Goal: Task Accomplishment & Management: Use online tool/utility

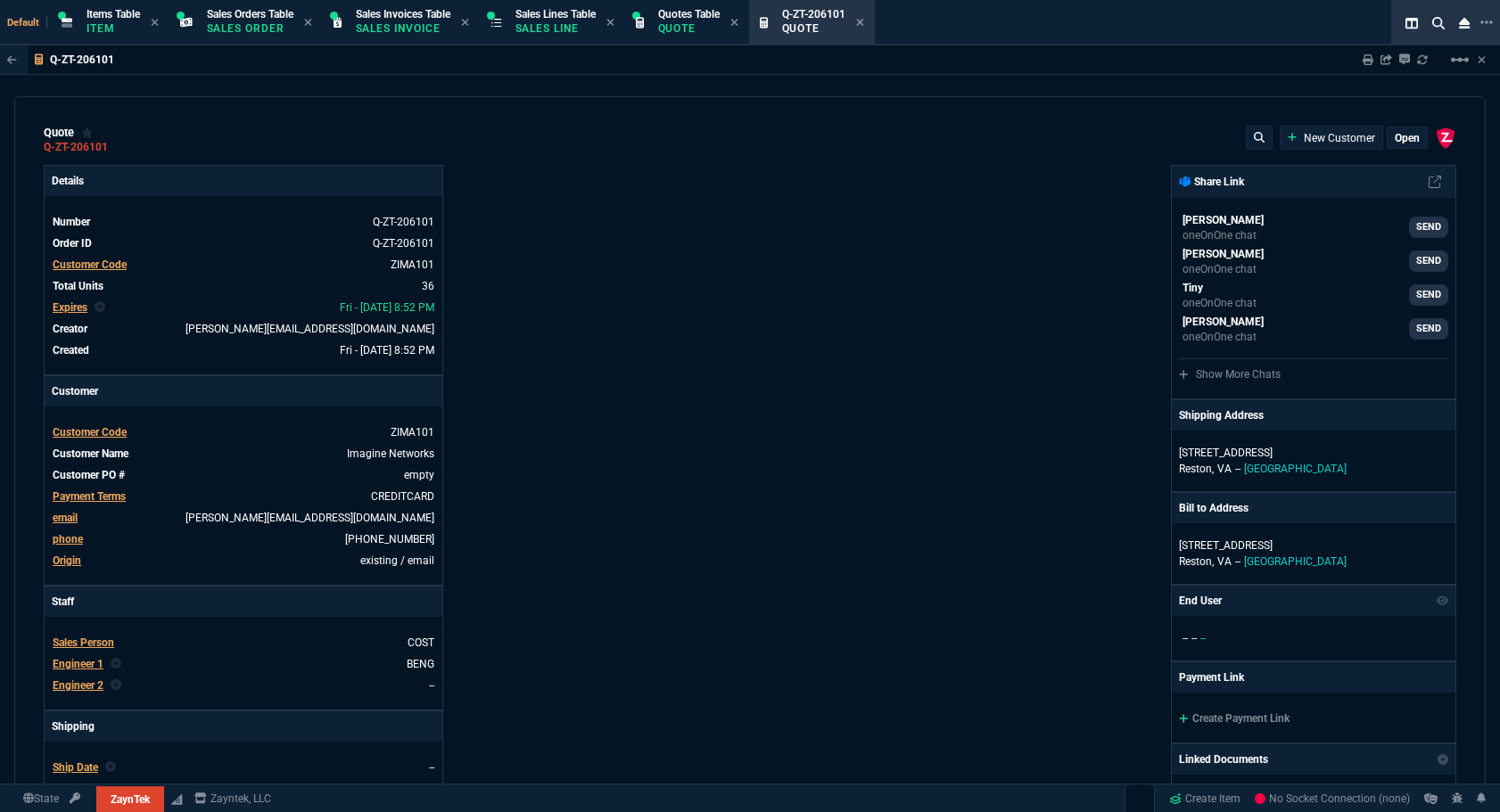
type input "20"
type input "495"
type input "6049.97"
type input "8"
type input "70"
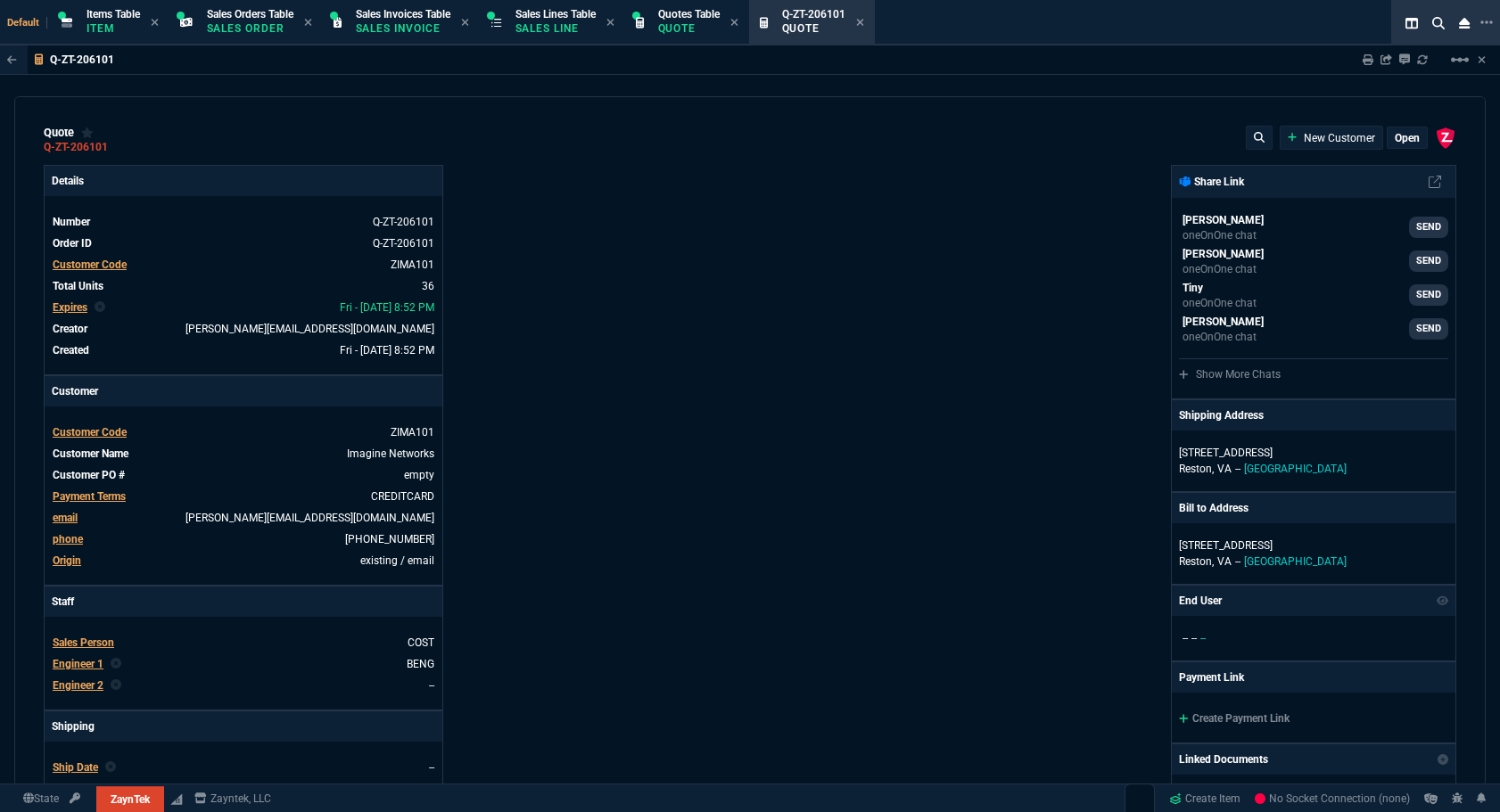
type input "1950"
type input "17"
type input "10"
type input "129"
type input "53"
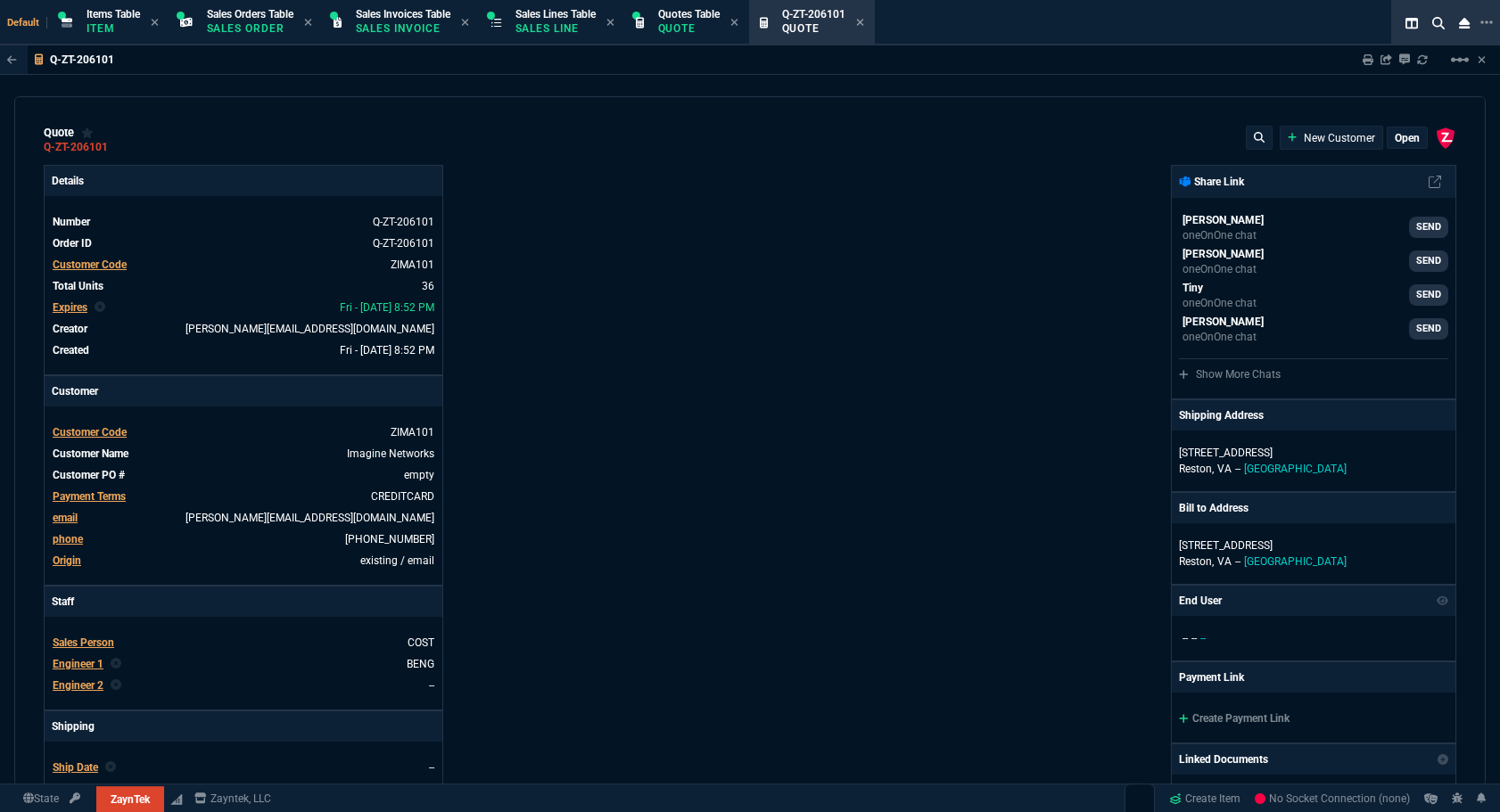
type input "260"
type input "2498"
type input "56"
type input "125"
type input "496.8"
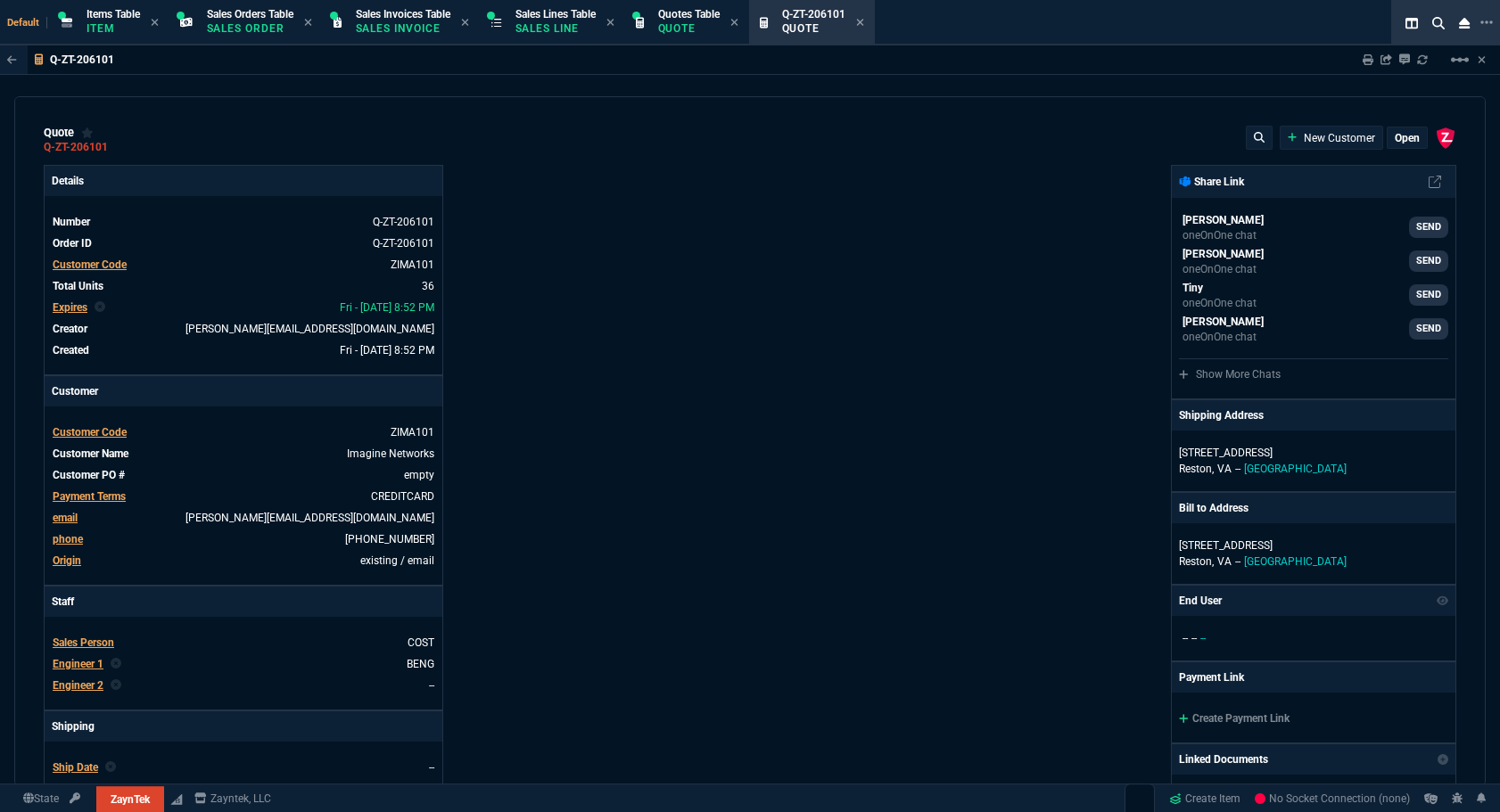
type input "64"
type input "70"
type input "202"
type input "0"
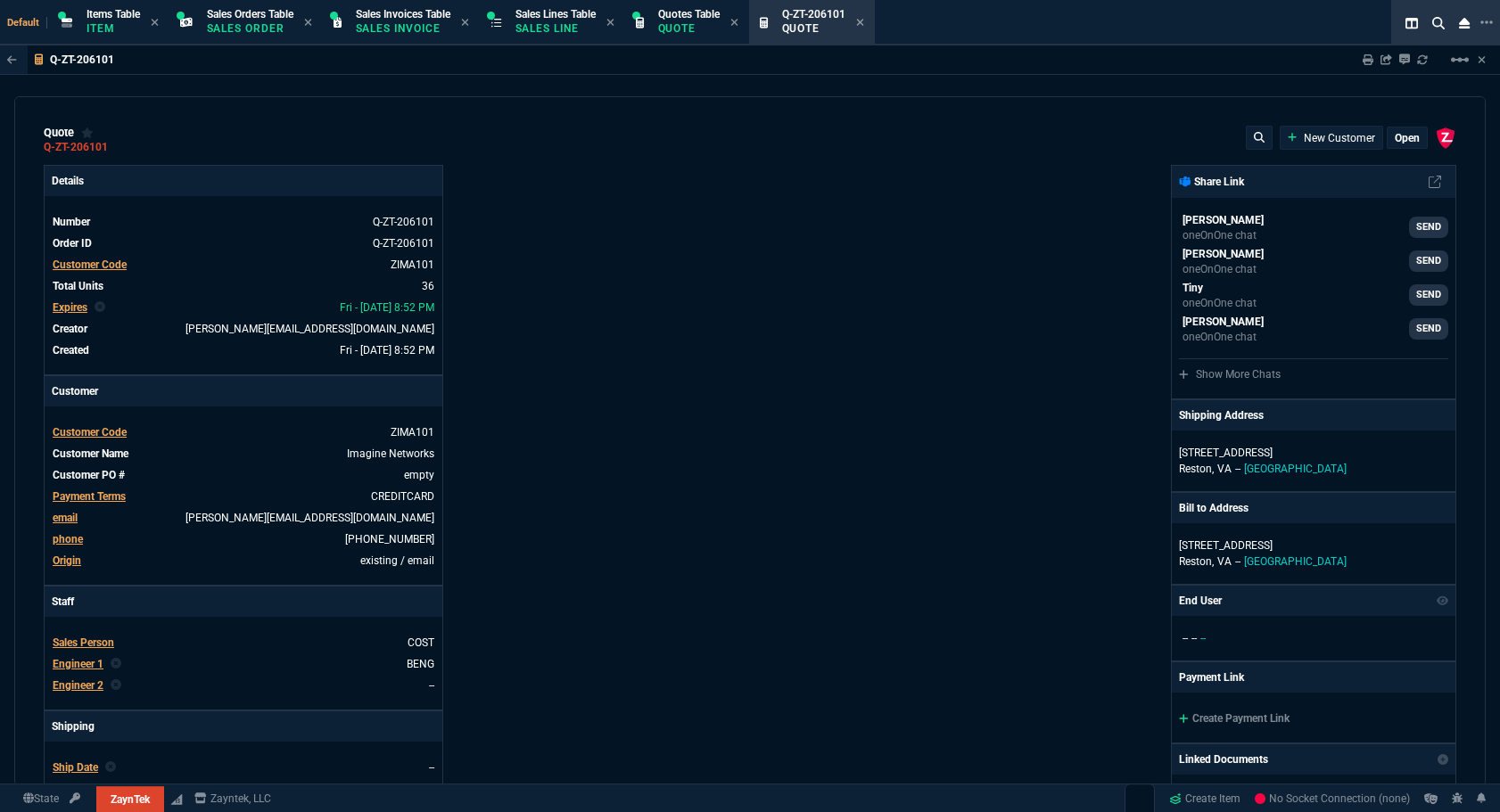
type input "38"
type input "29"
type input "200"
type input "2619"
type input "16"
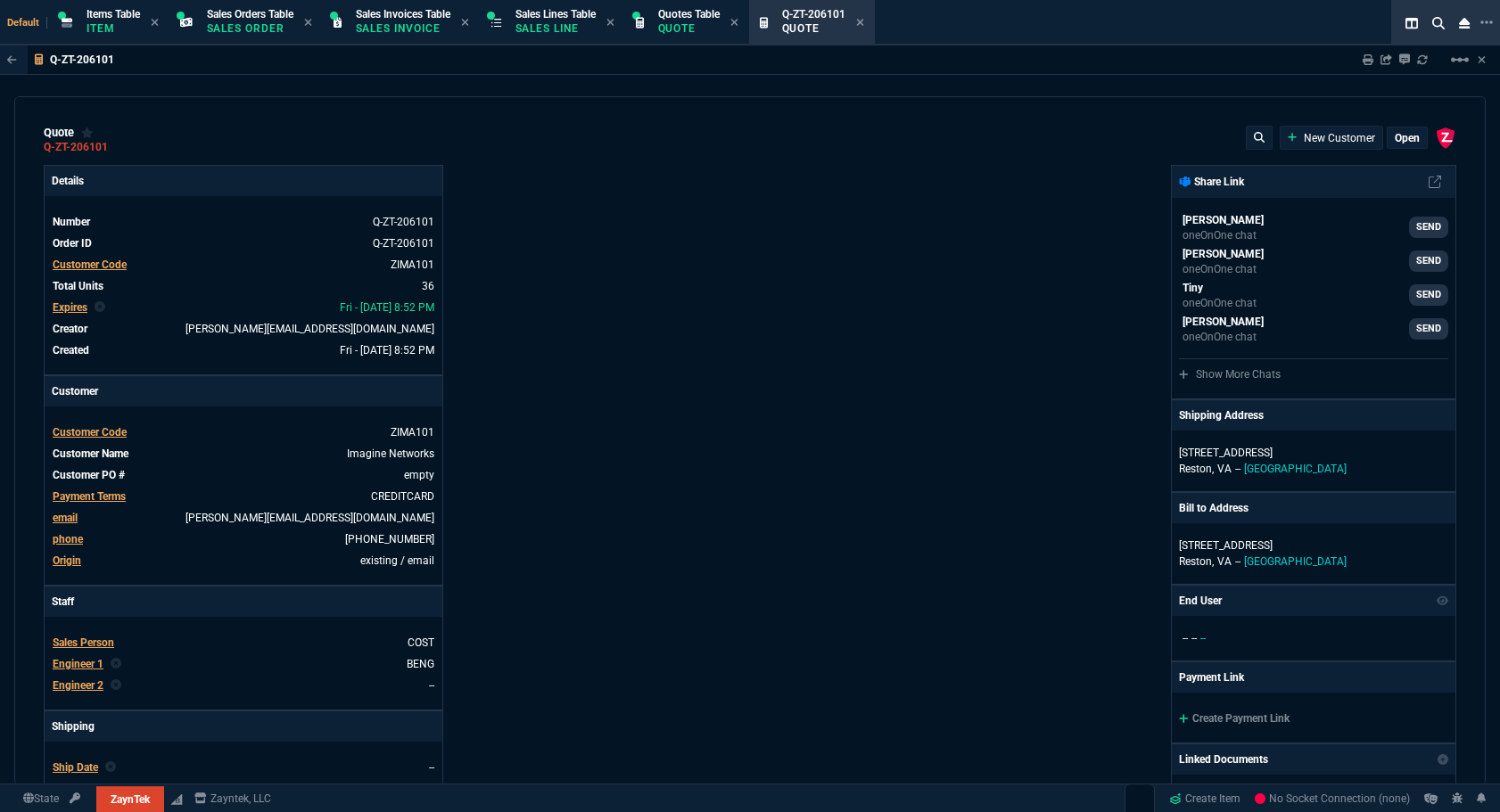
type input "55"
type input "1325"
type input "67"
type input "130"
type input "485"
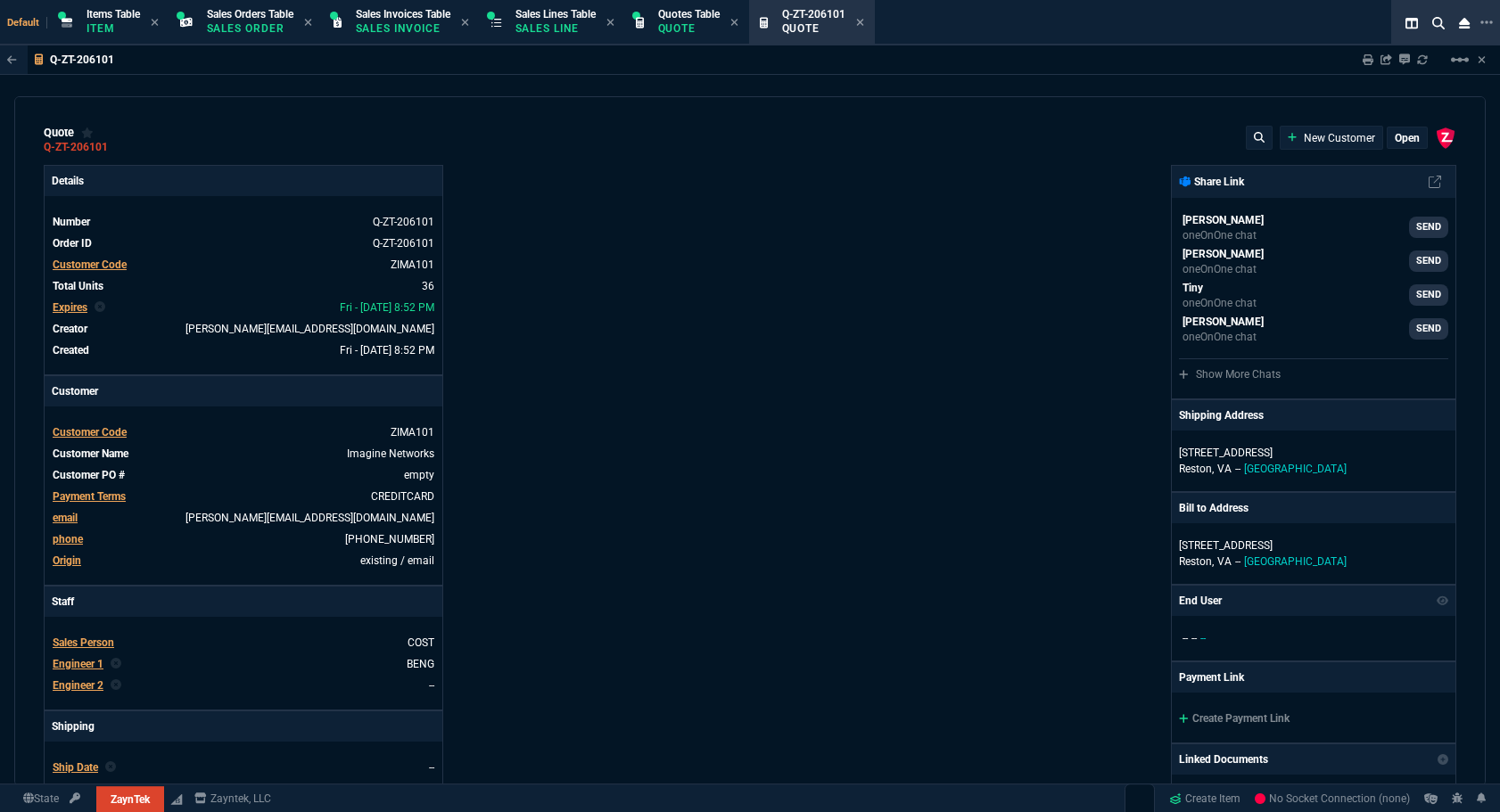
type input "84"
type input "205"
type input "584.39"
type input "13"
type input "15"
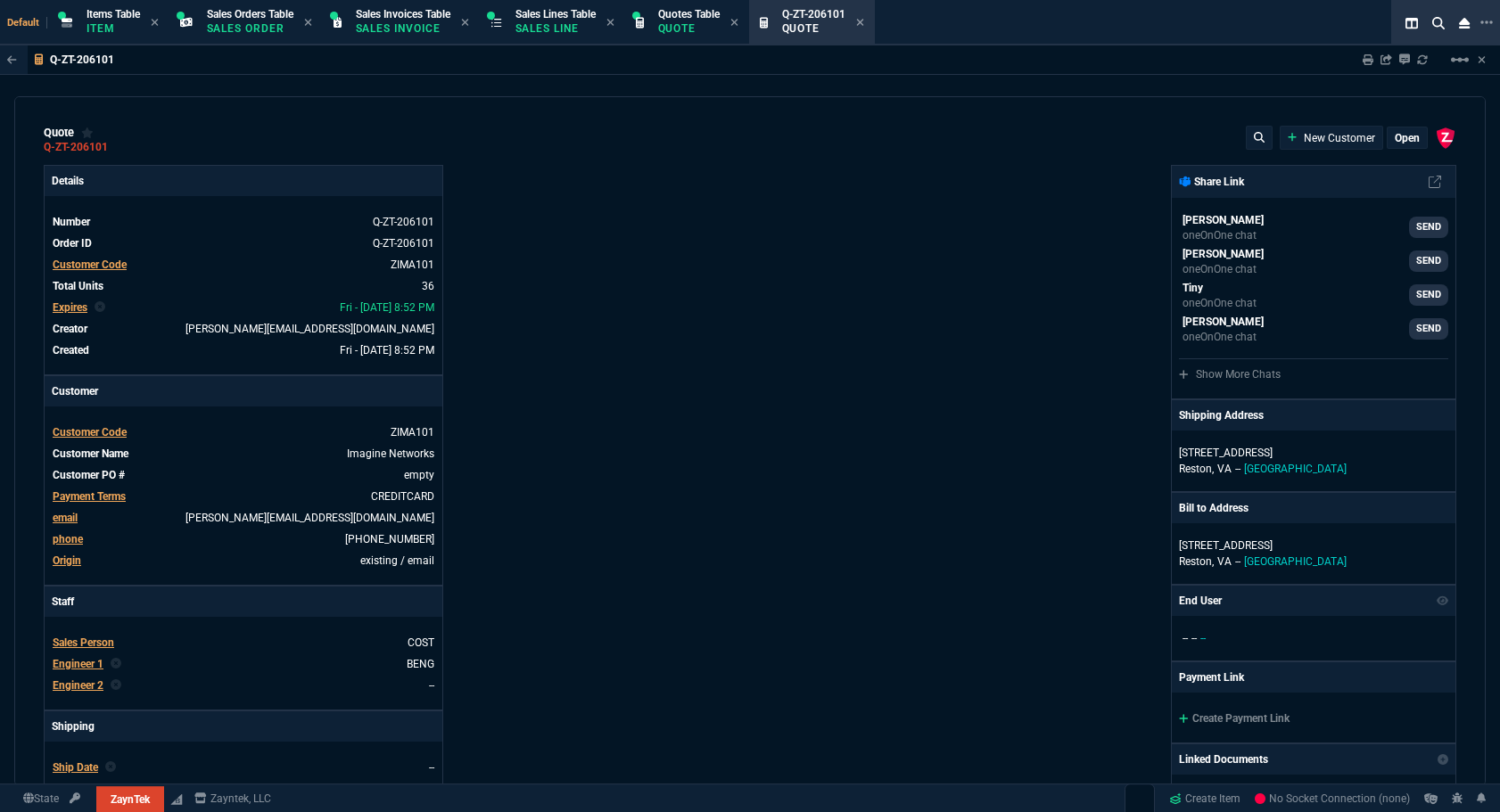
type input "184"
type input "20"
type input "10"
type input "701"
type input "17"
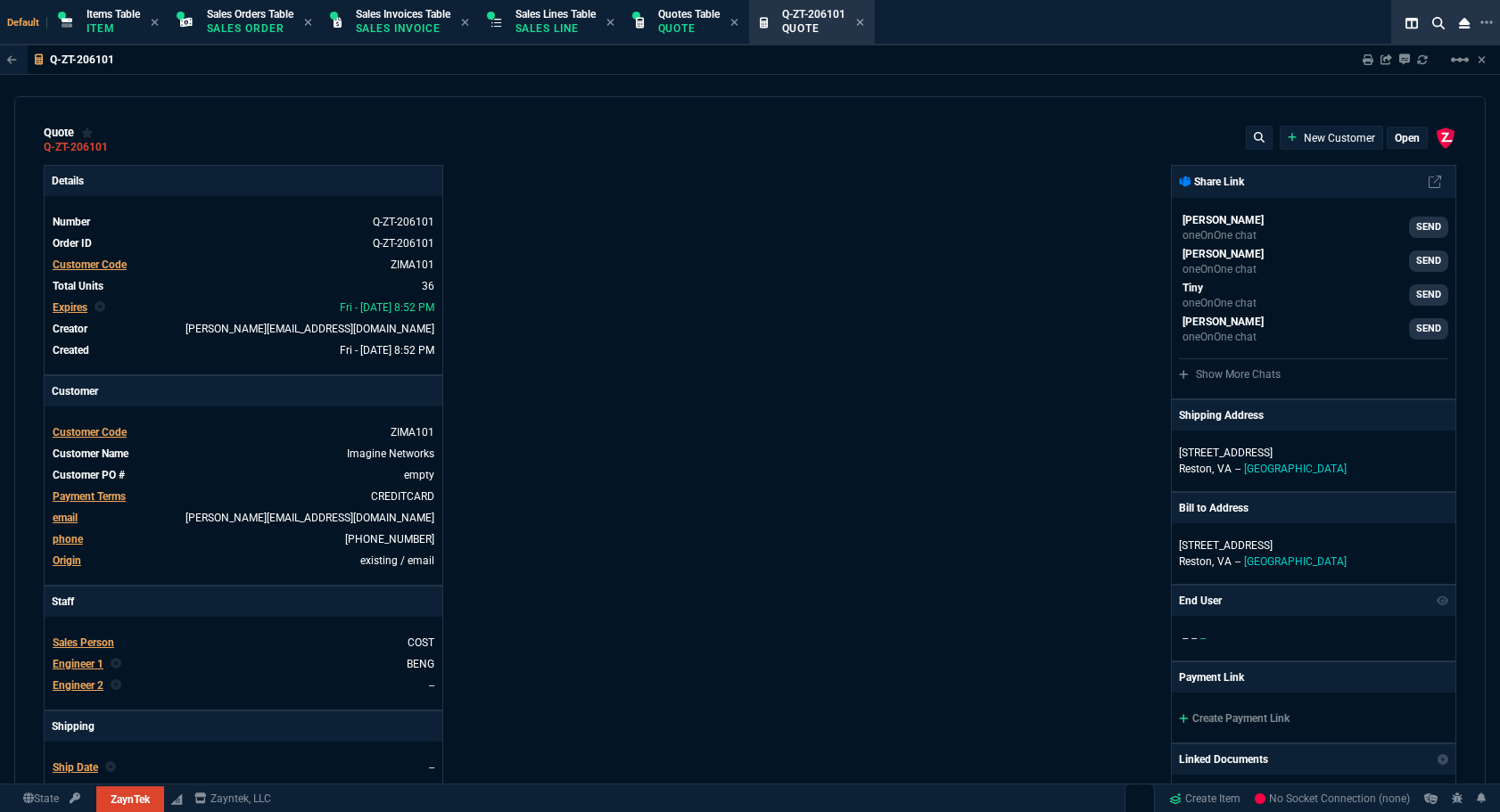
type input "10"
type input "138"
type input "43"
type input "75"
type input "399"
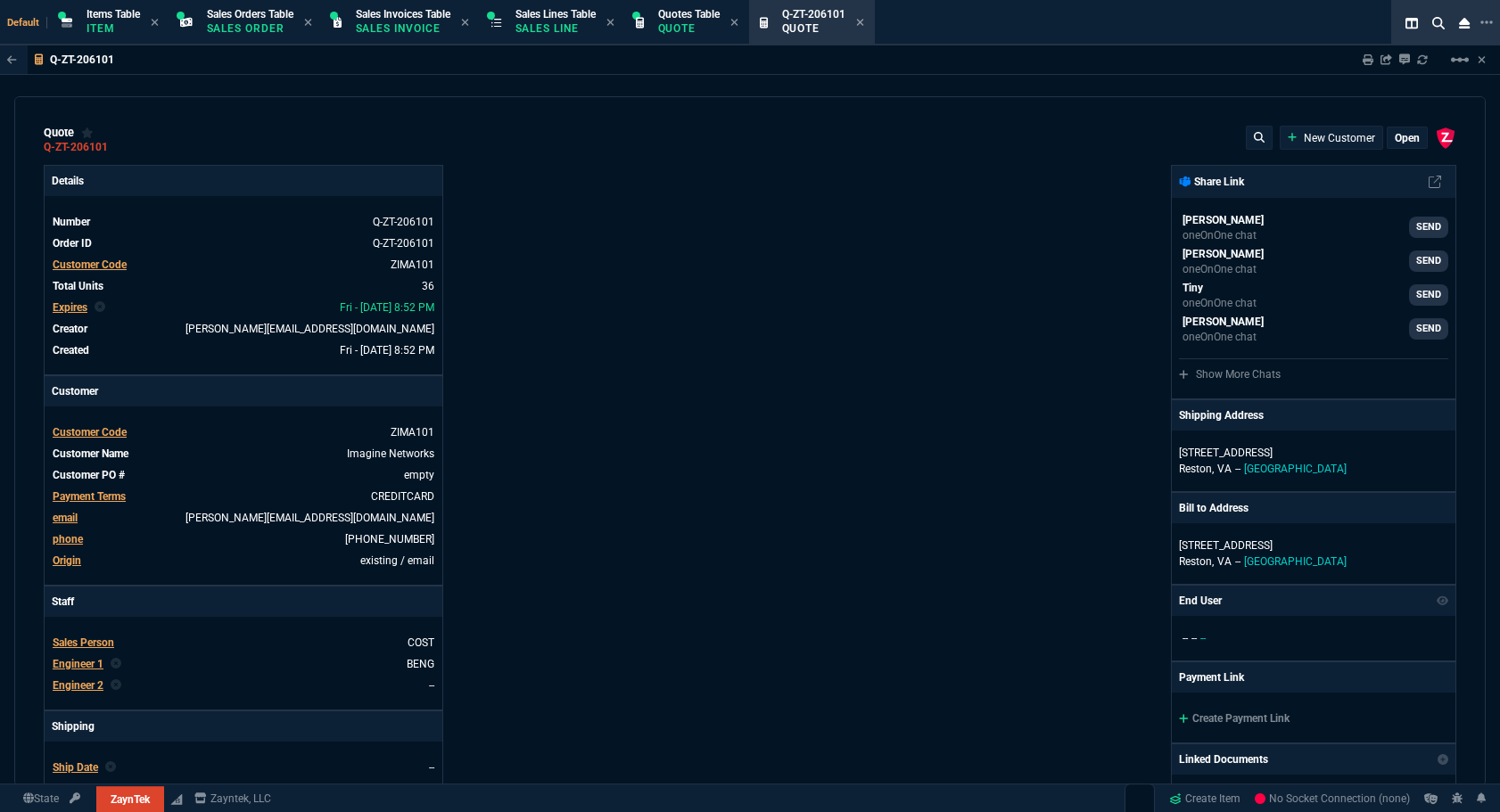
type input "20"
type input "25"
type input "524"
type input "80"
type input "4"
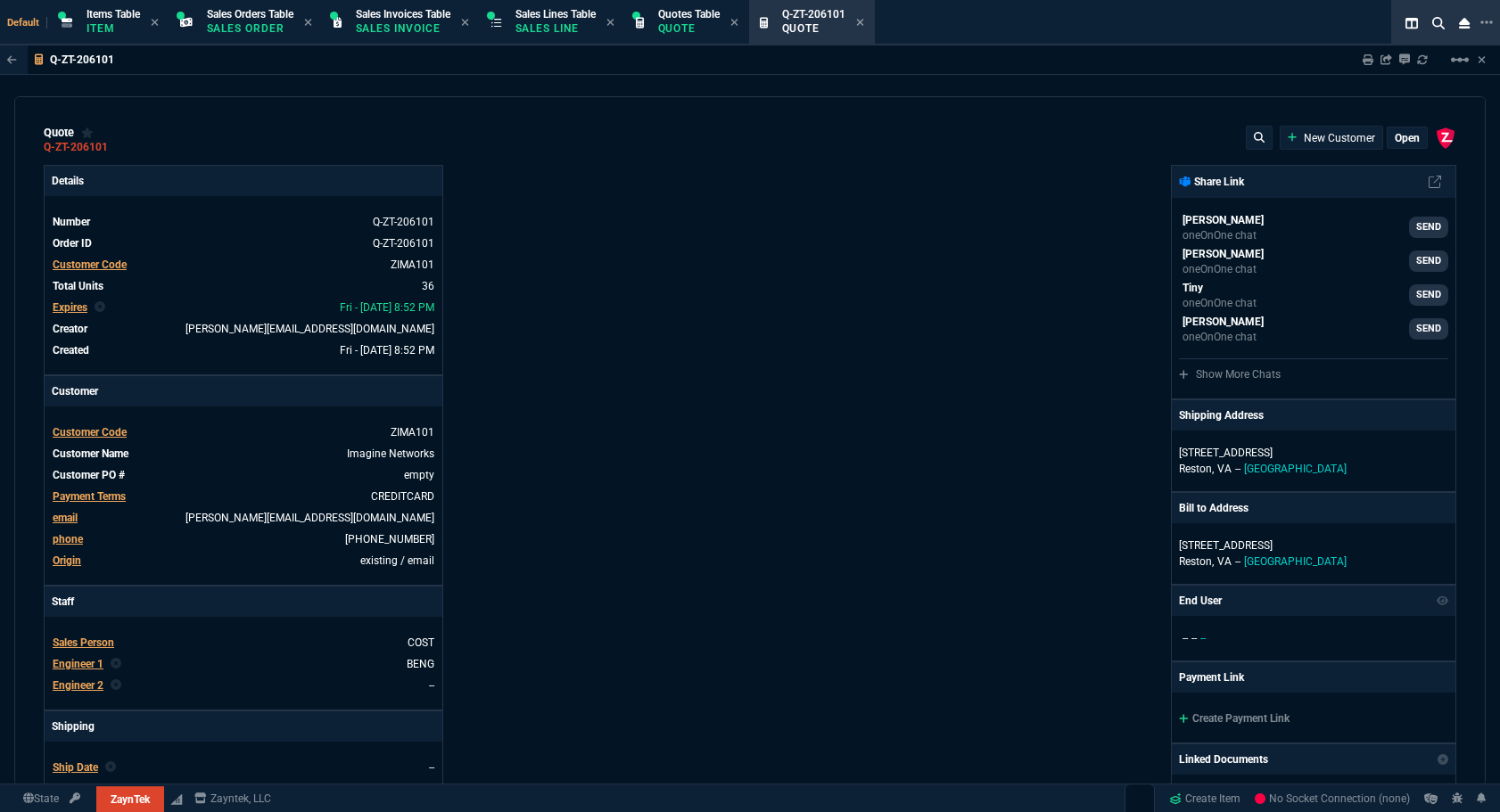
type input "11"
type input "17"
type input "10"
type input "47"
type input "35"
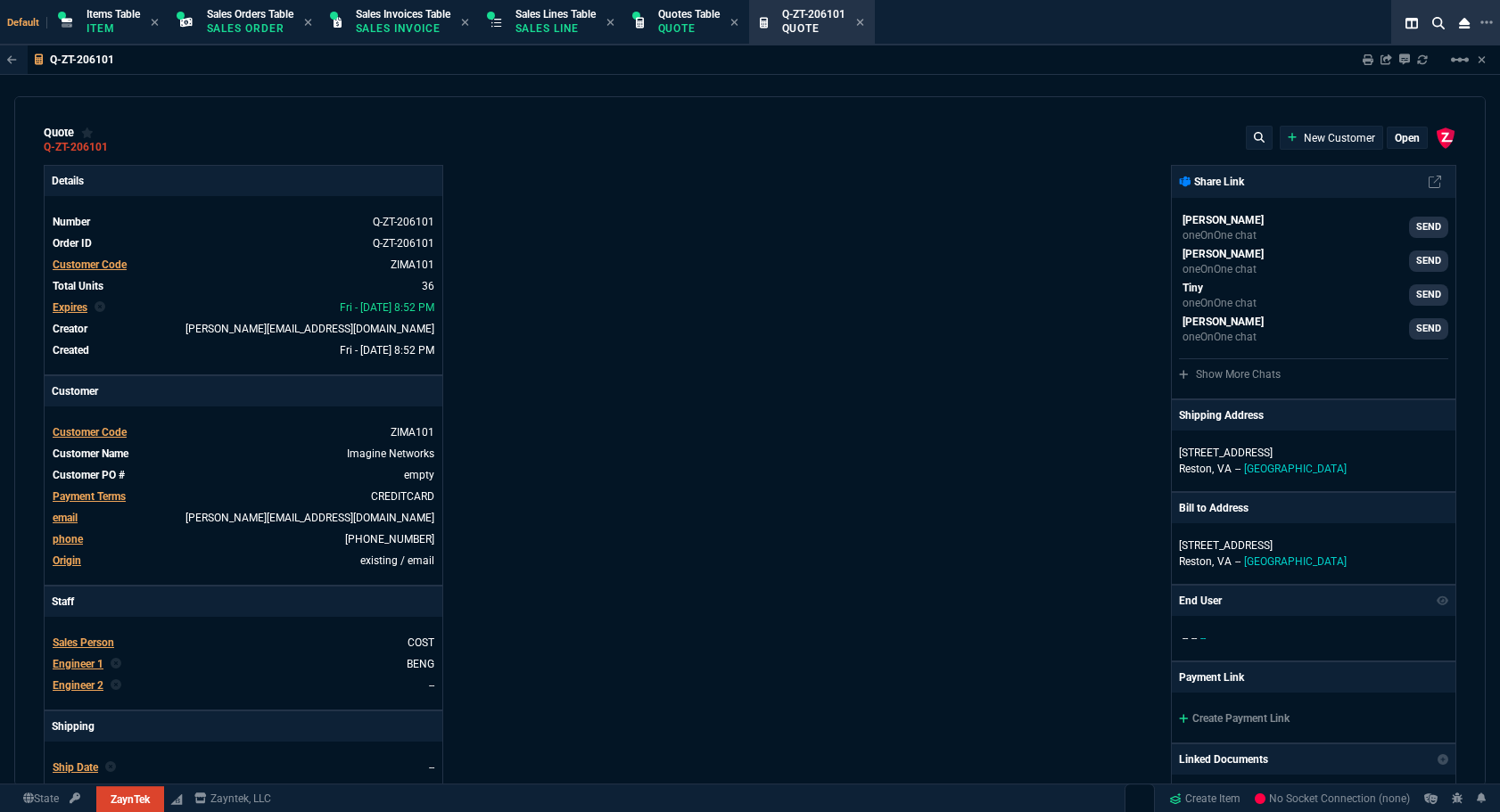
type input "164"
type input "0"
type input "11"
type input "124"
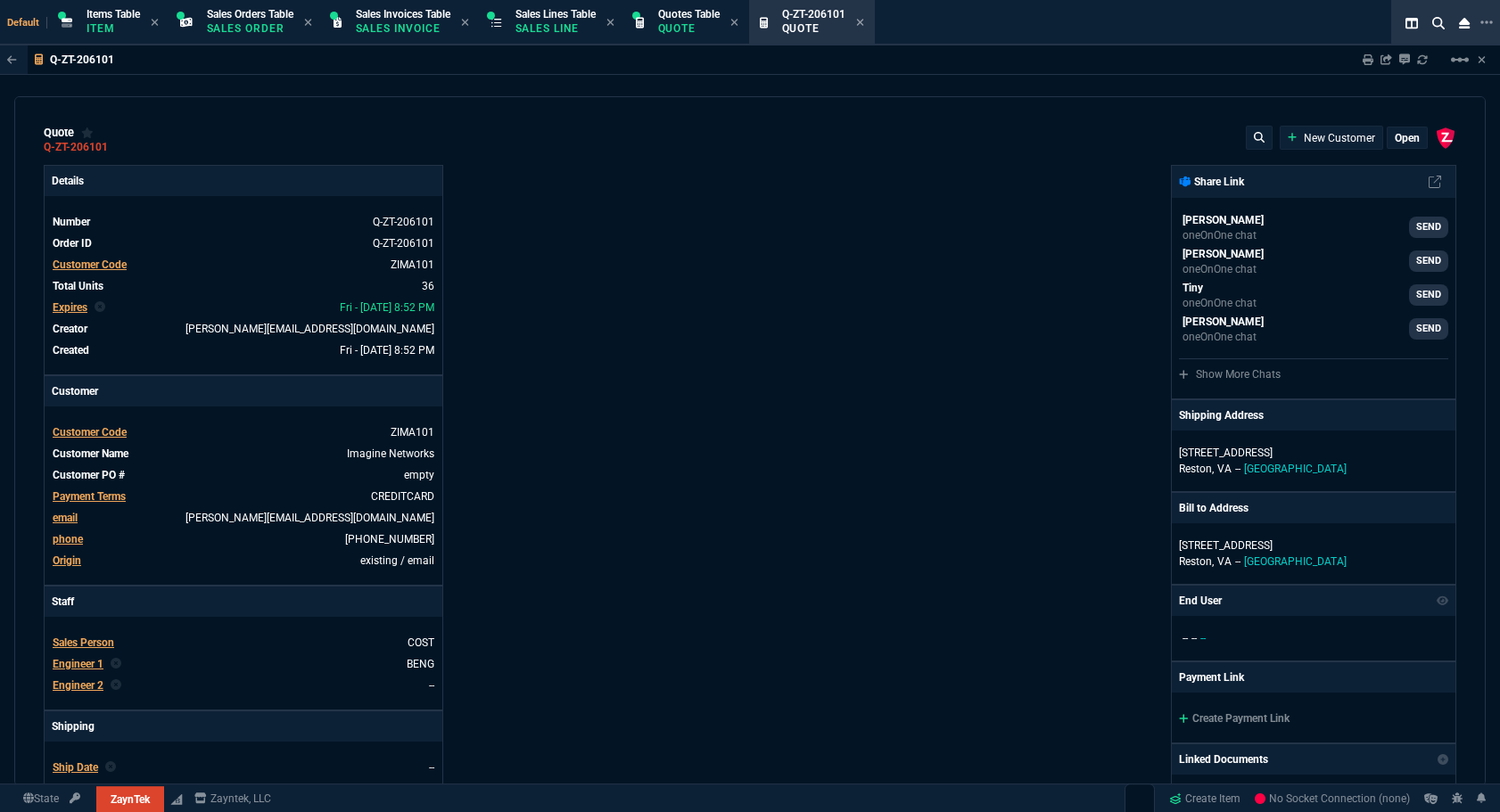
type input "11"
type input "15"
type input "59"
type input "54"
type input "53"
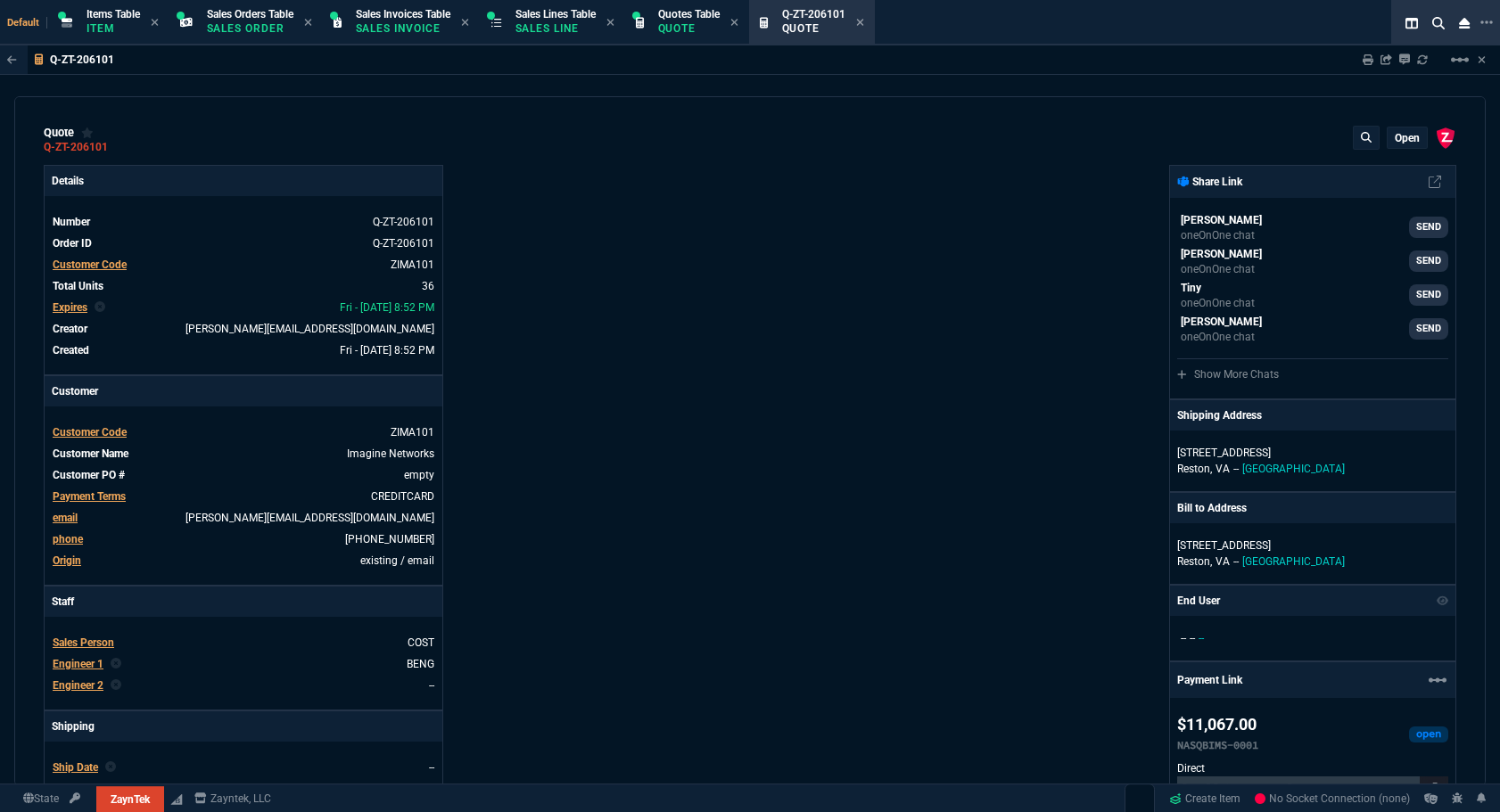
type input "80"
type input "55"
type input "46"
type input "47"
type input "73"
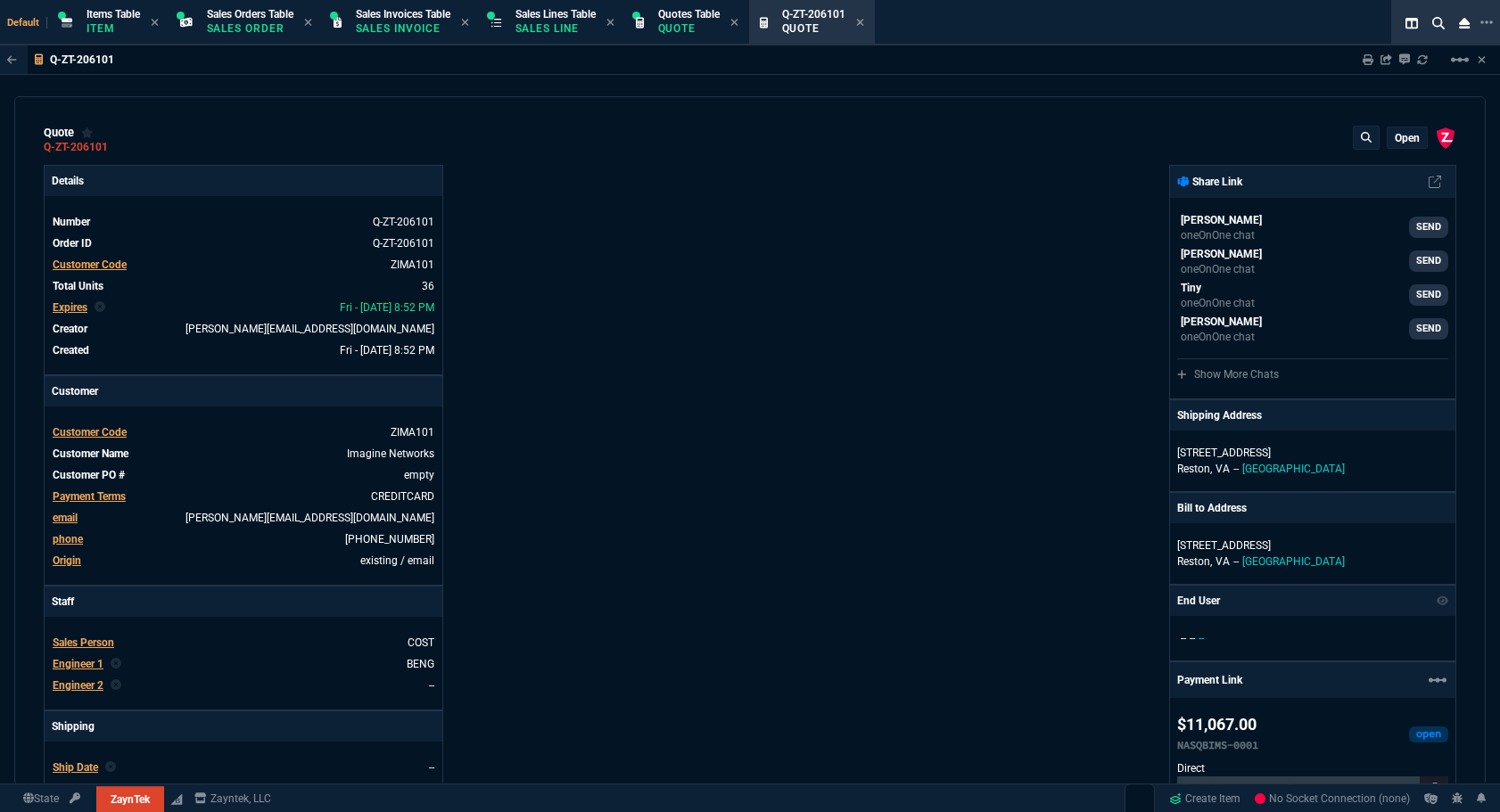
type input "74"
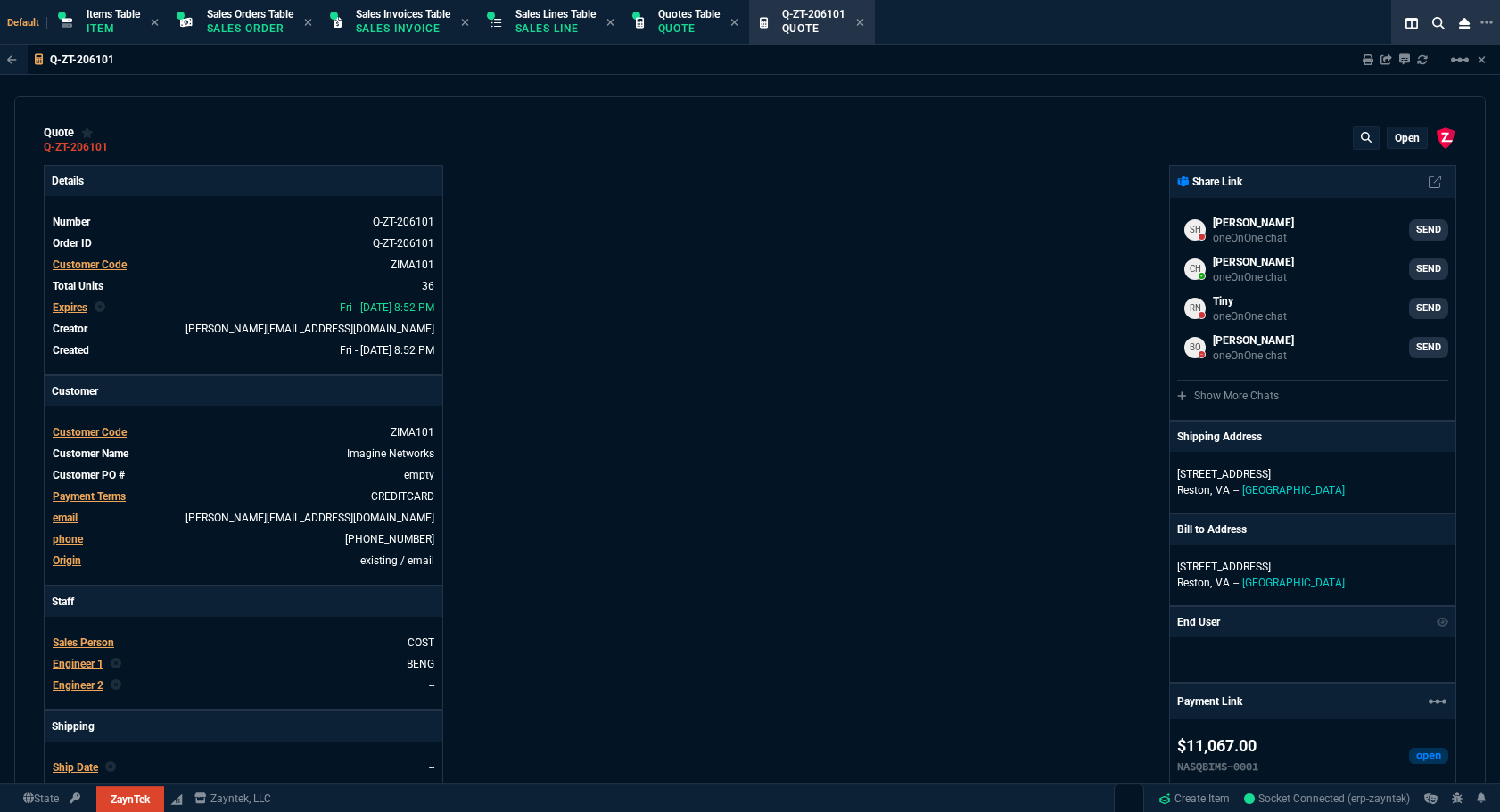
type input "60"
type input "58"
type input "38"
type input "93"
type input "57"
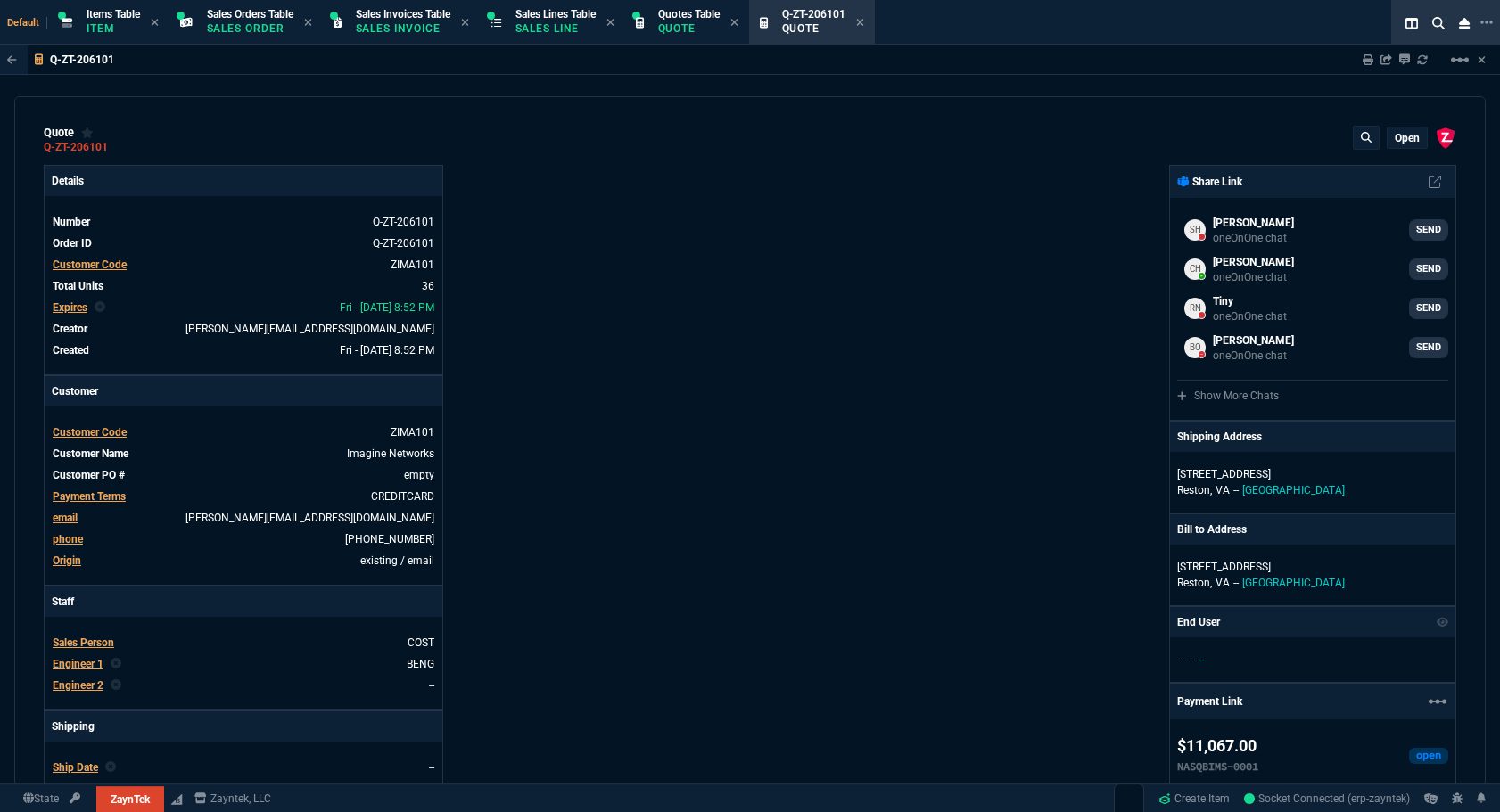
type input "56"
type input "76"
type input "55"
type input "50"
type input "54"
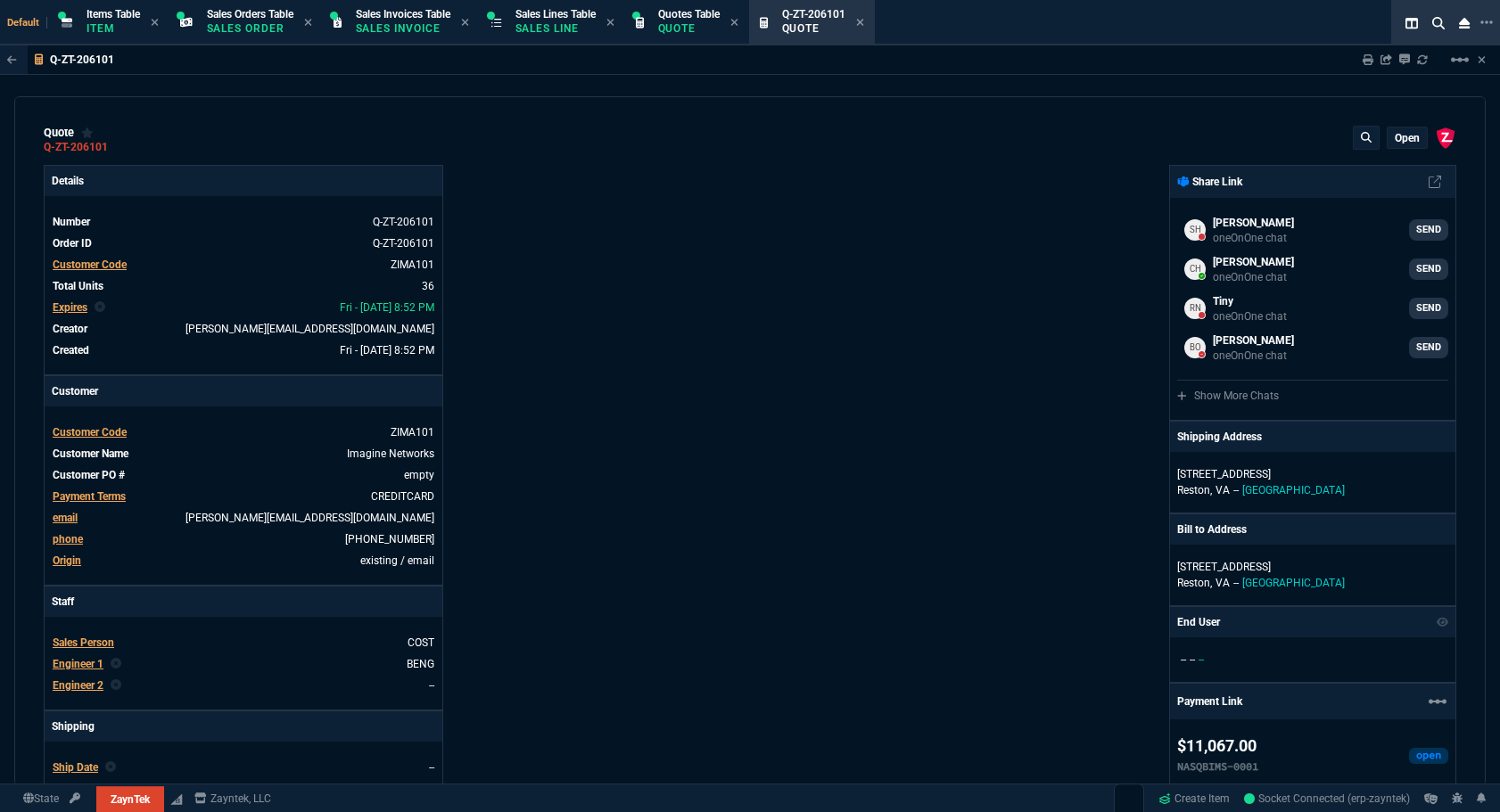
type input "0"
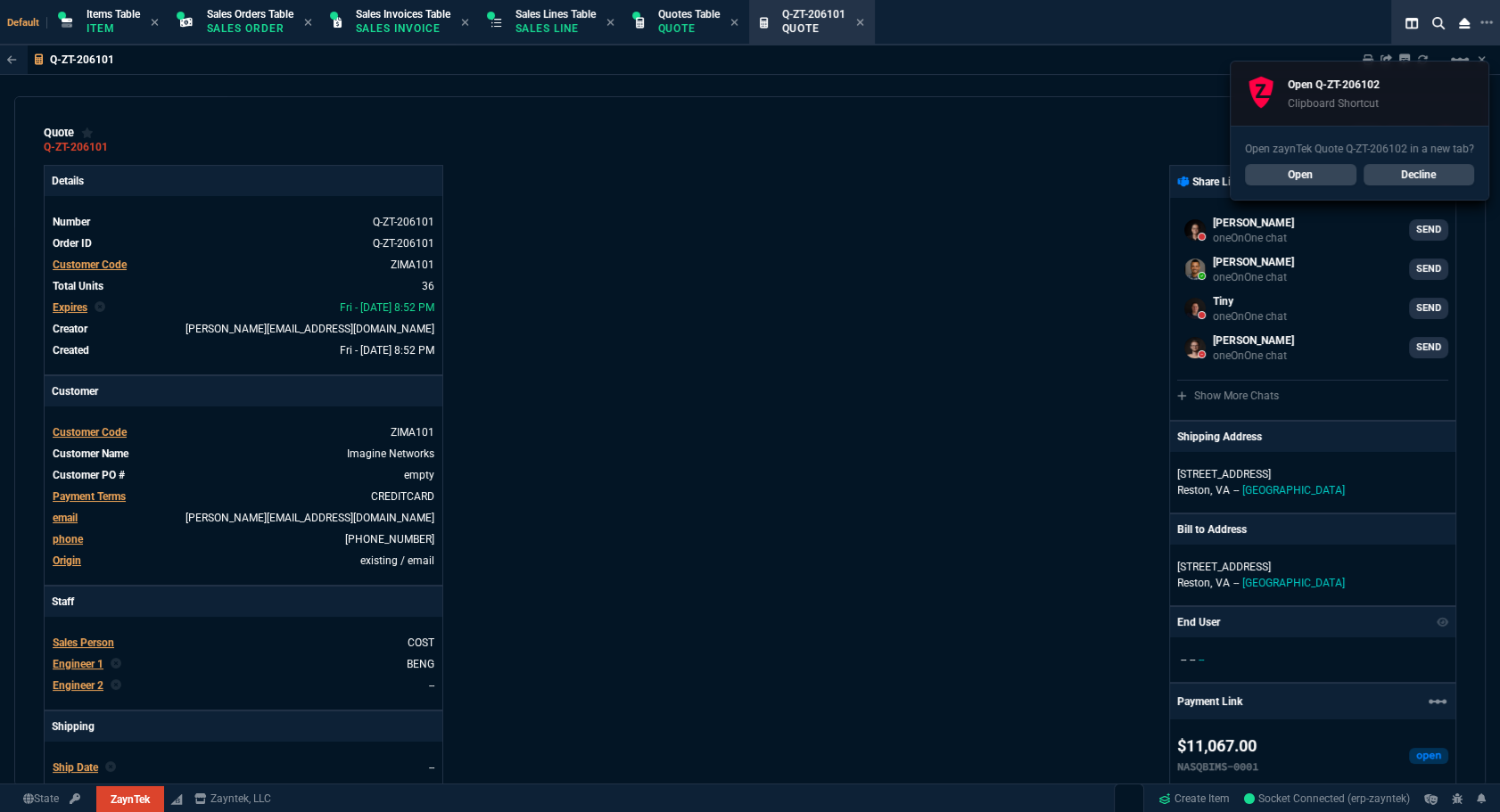
click at [1319, 168] on link "Open" at bounding box center [1300, 174] width 112 height 21
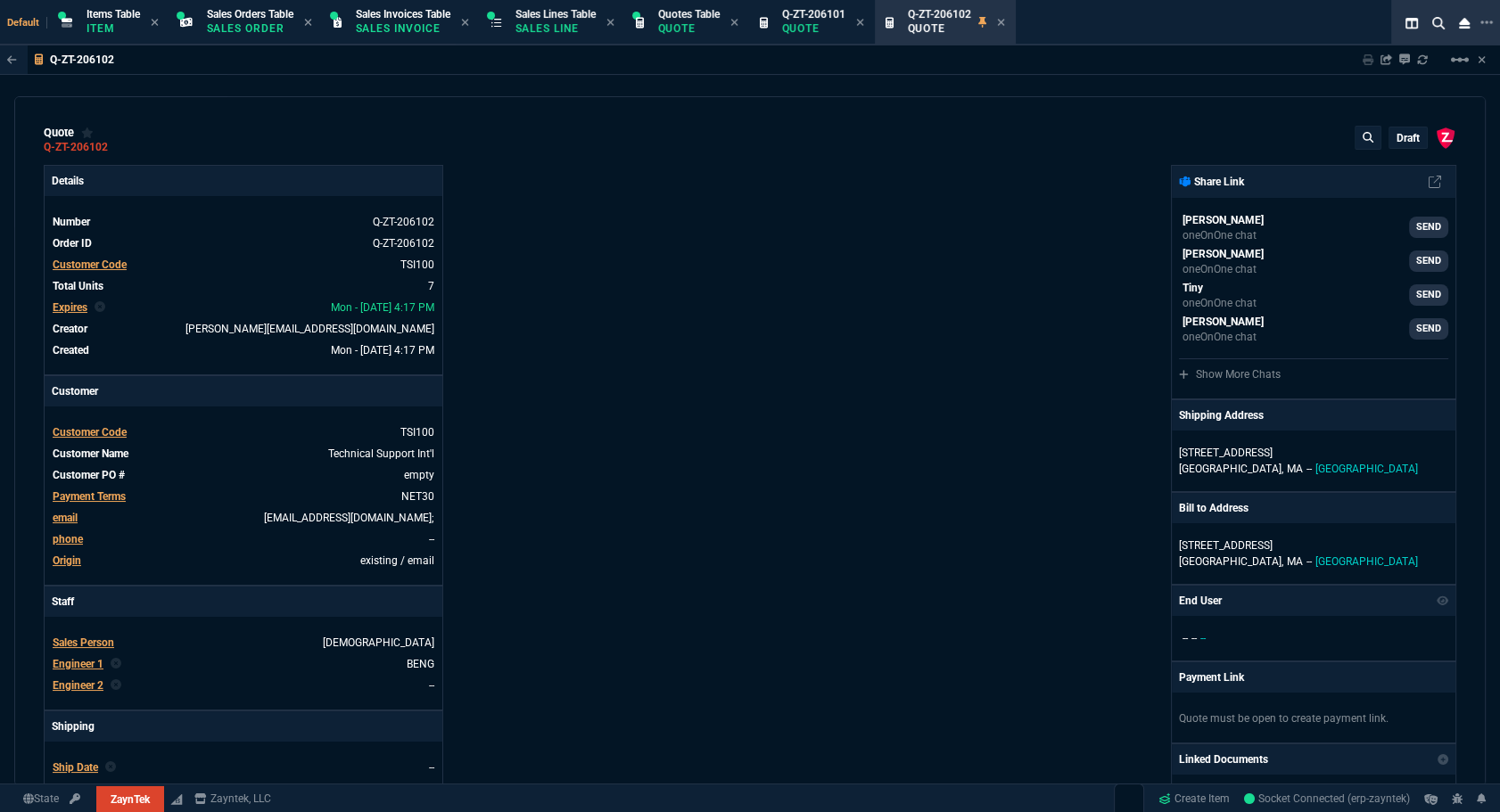
type input "44"
type input "20"
type input "100"
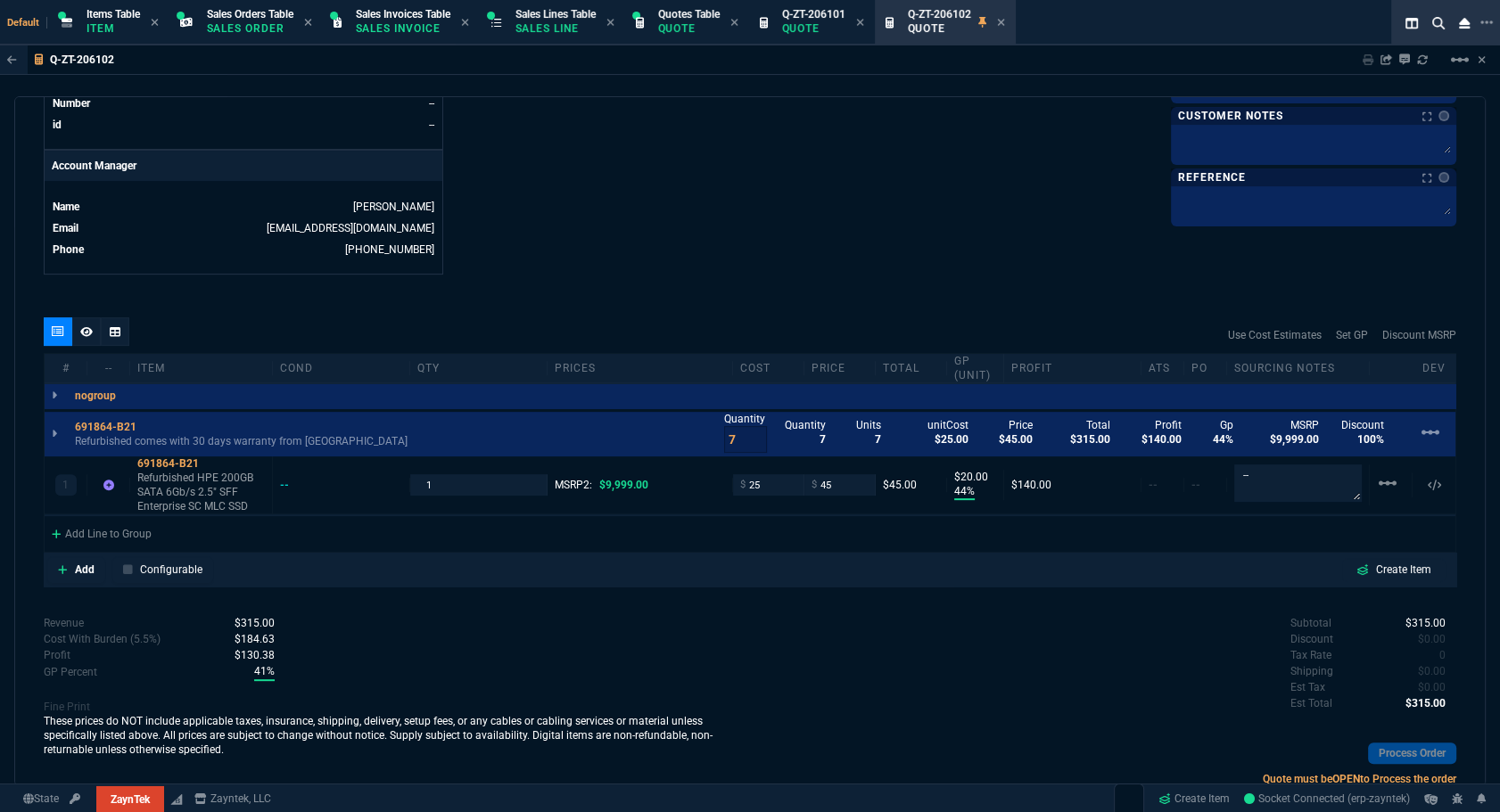
scroll to position [855, 0]
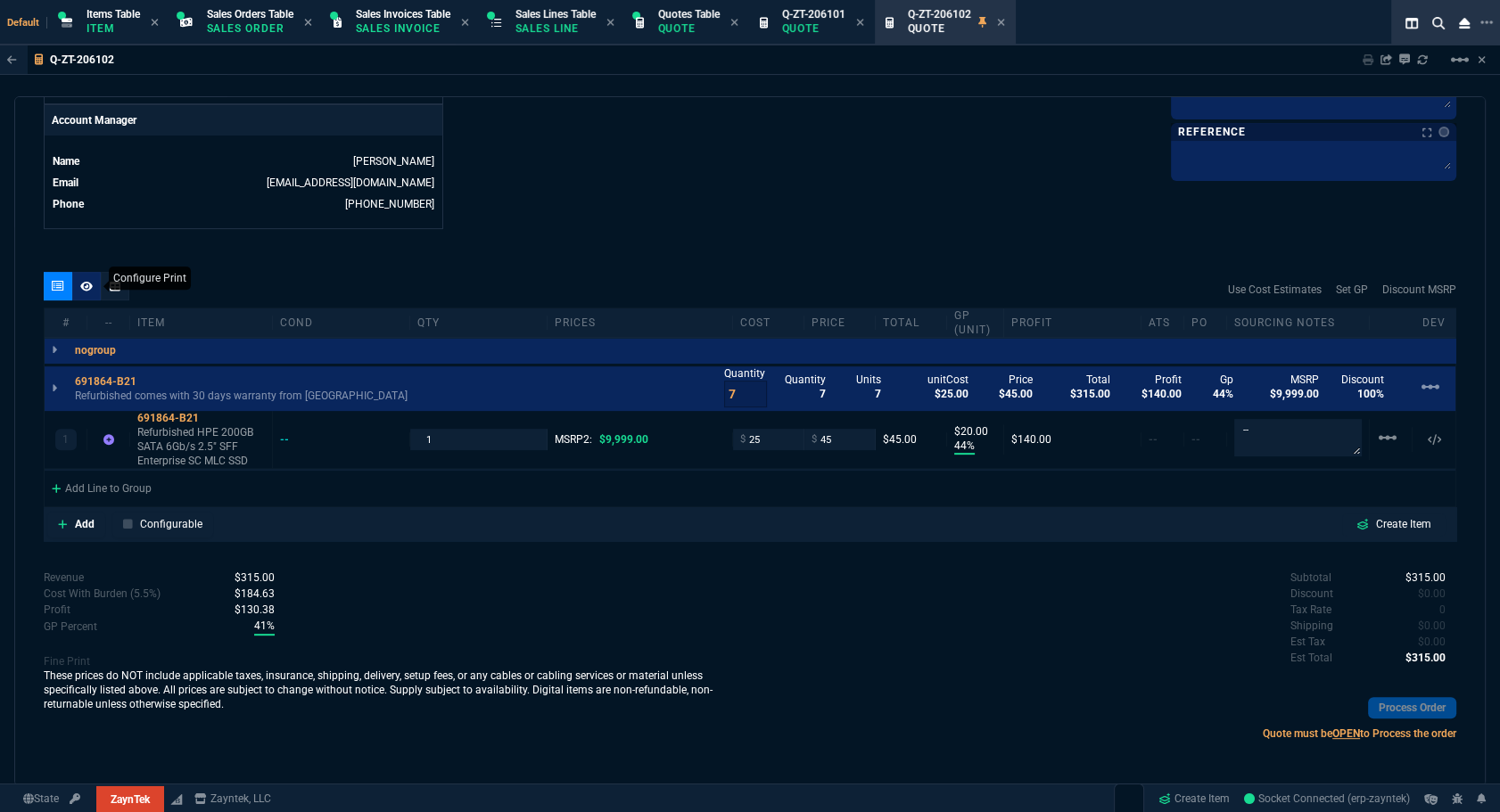
click at [85, 296] on div at bounding box center [86, 286] width 29 height 29
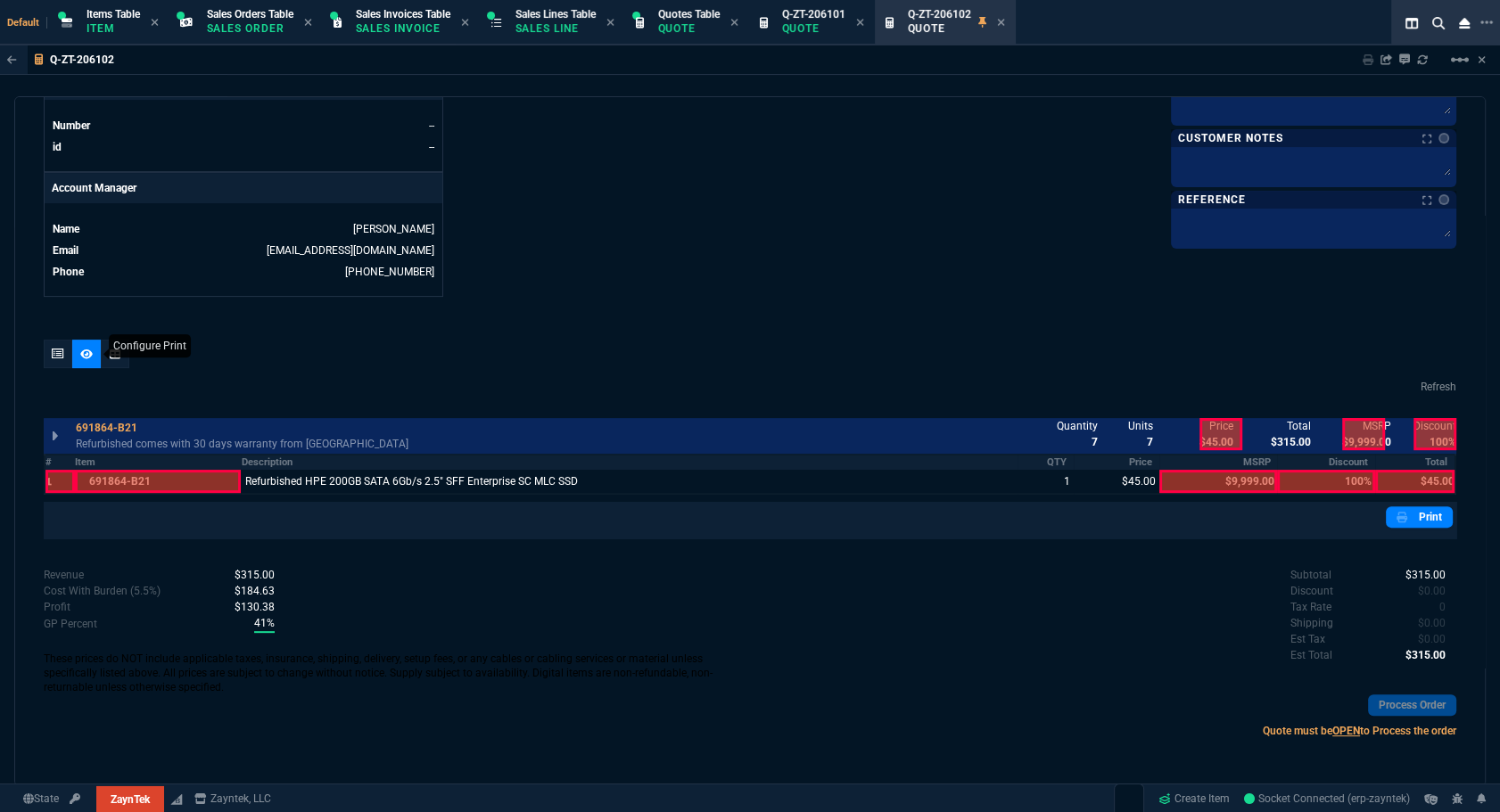
scroll to position [785, 0]
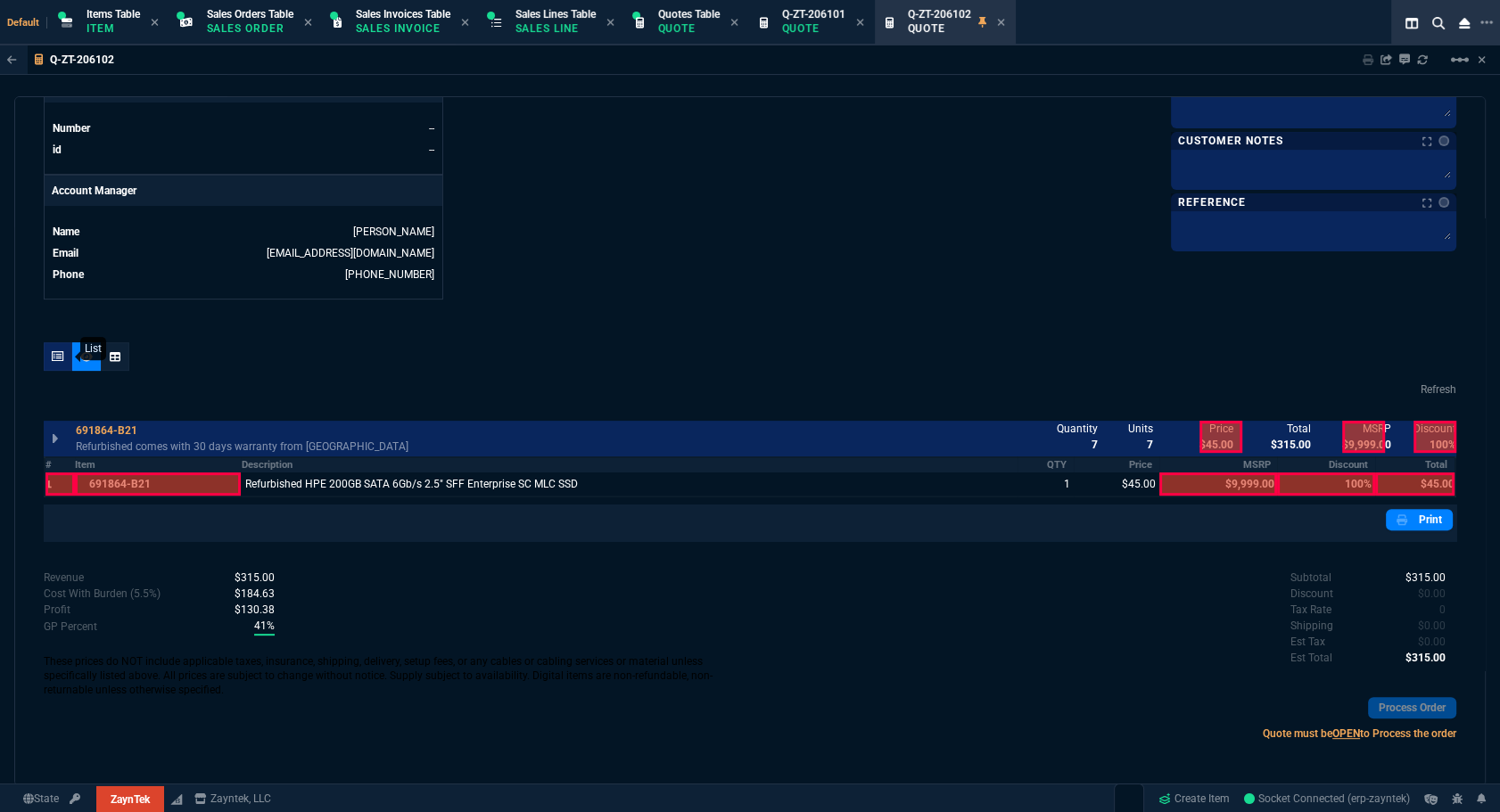
click at [60, 363] on div at bounding box center [57, 356] width 29 height 29
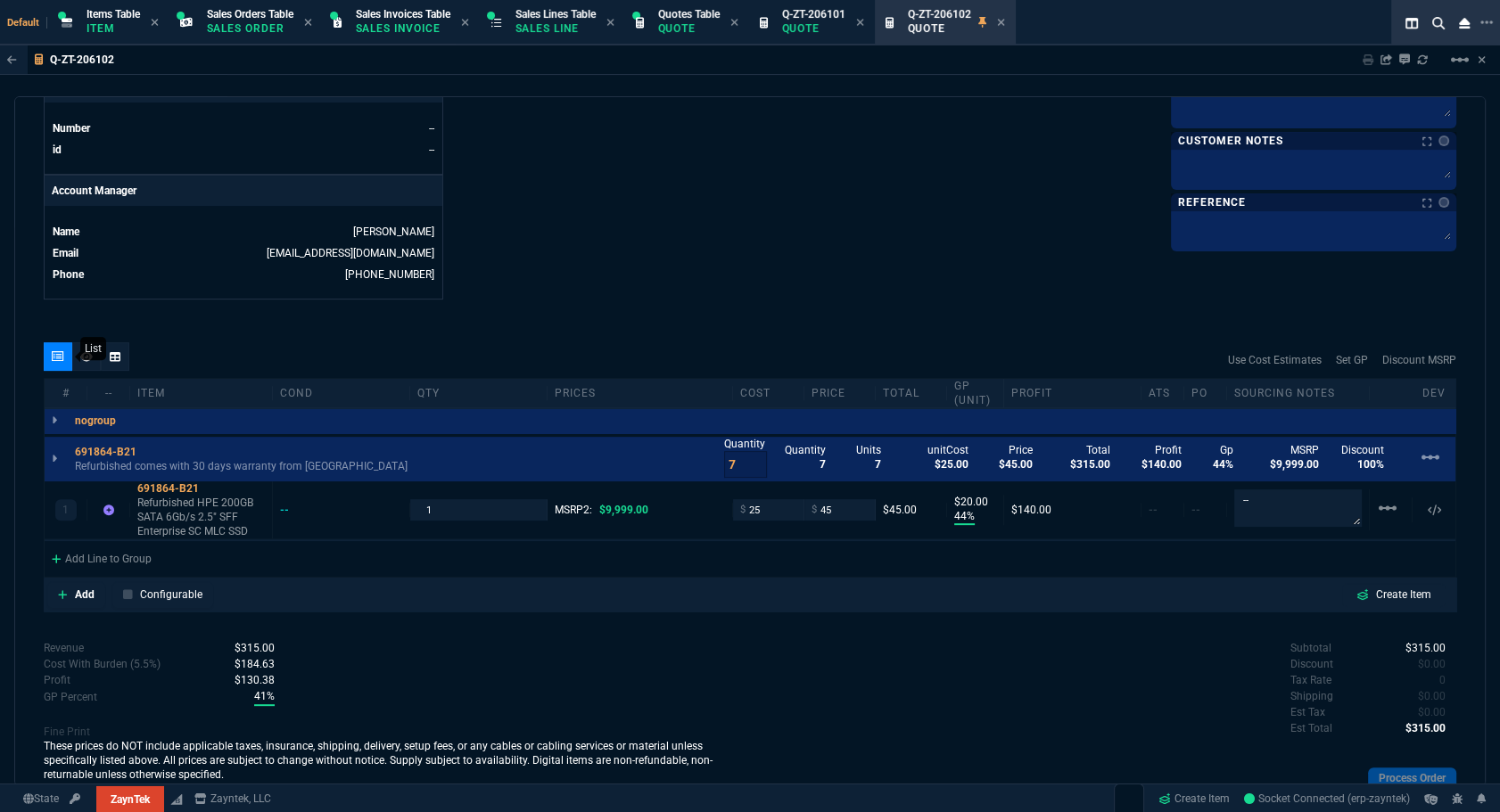
scroll to position [855, 0]
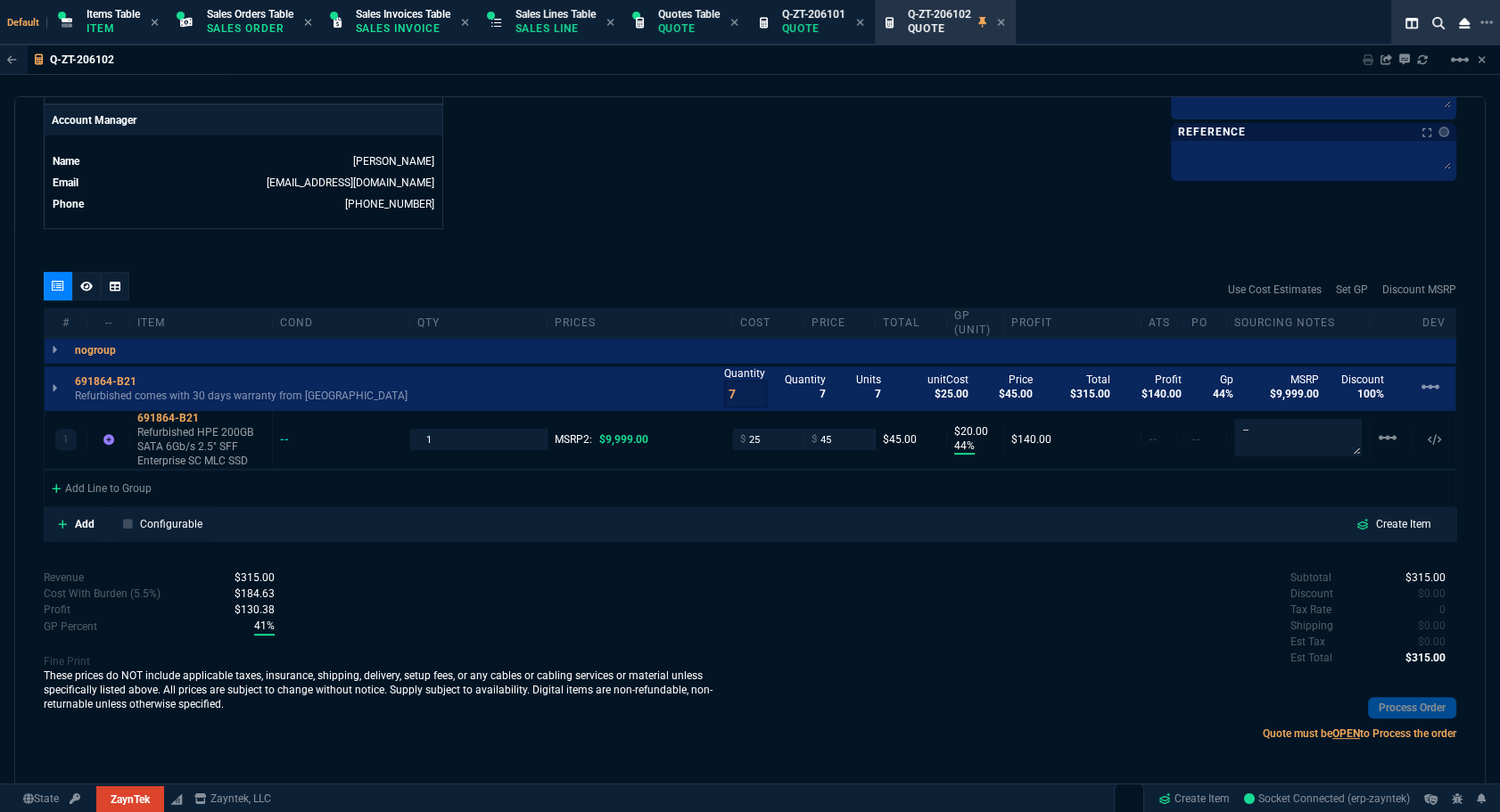
type input "44"
type input "20"
type input "100"
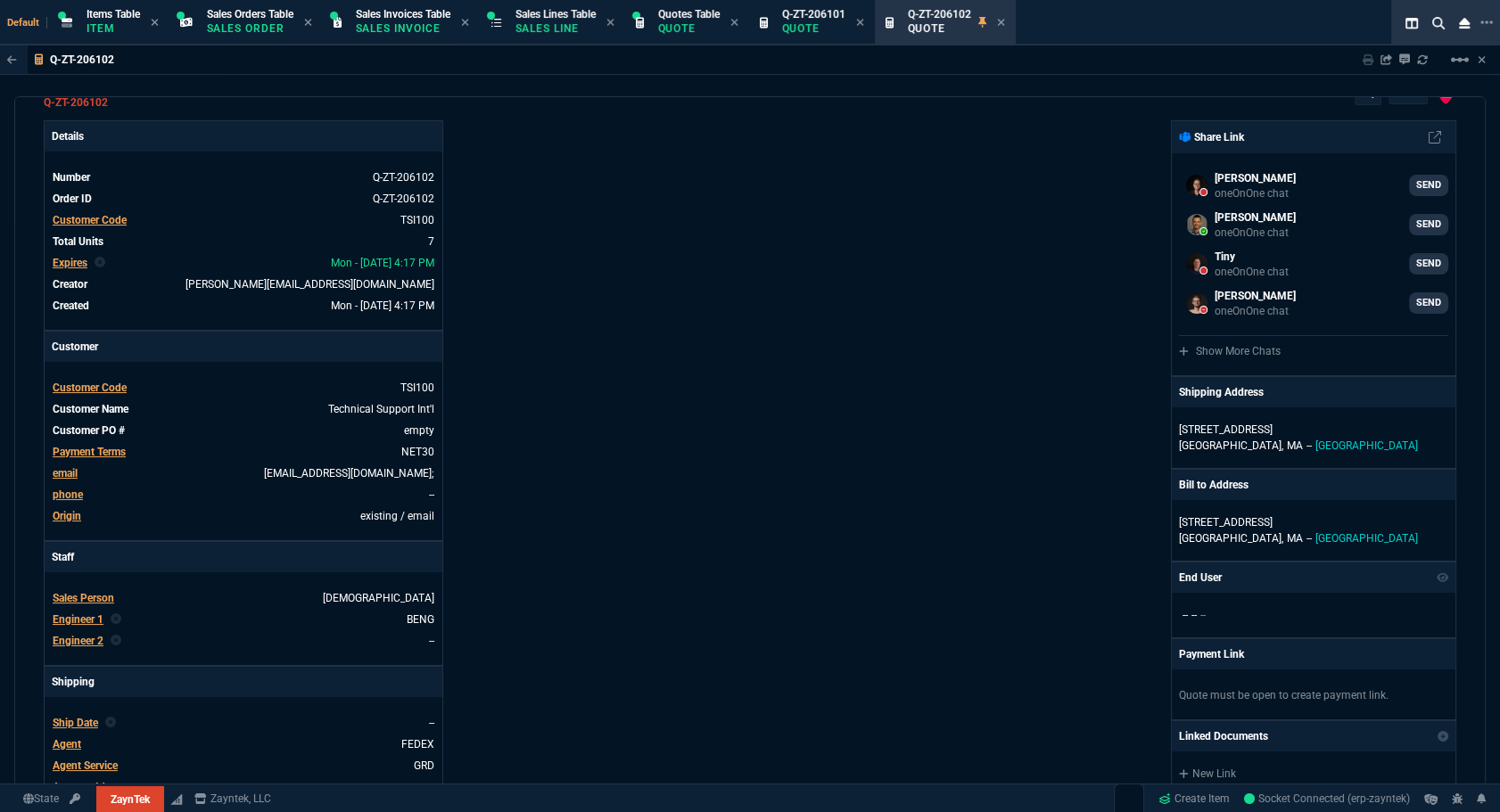
scroll to position [0, 0]
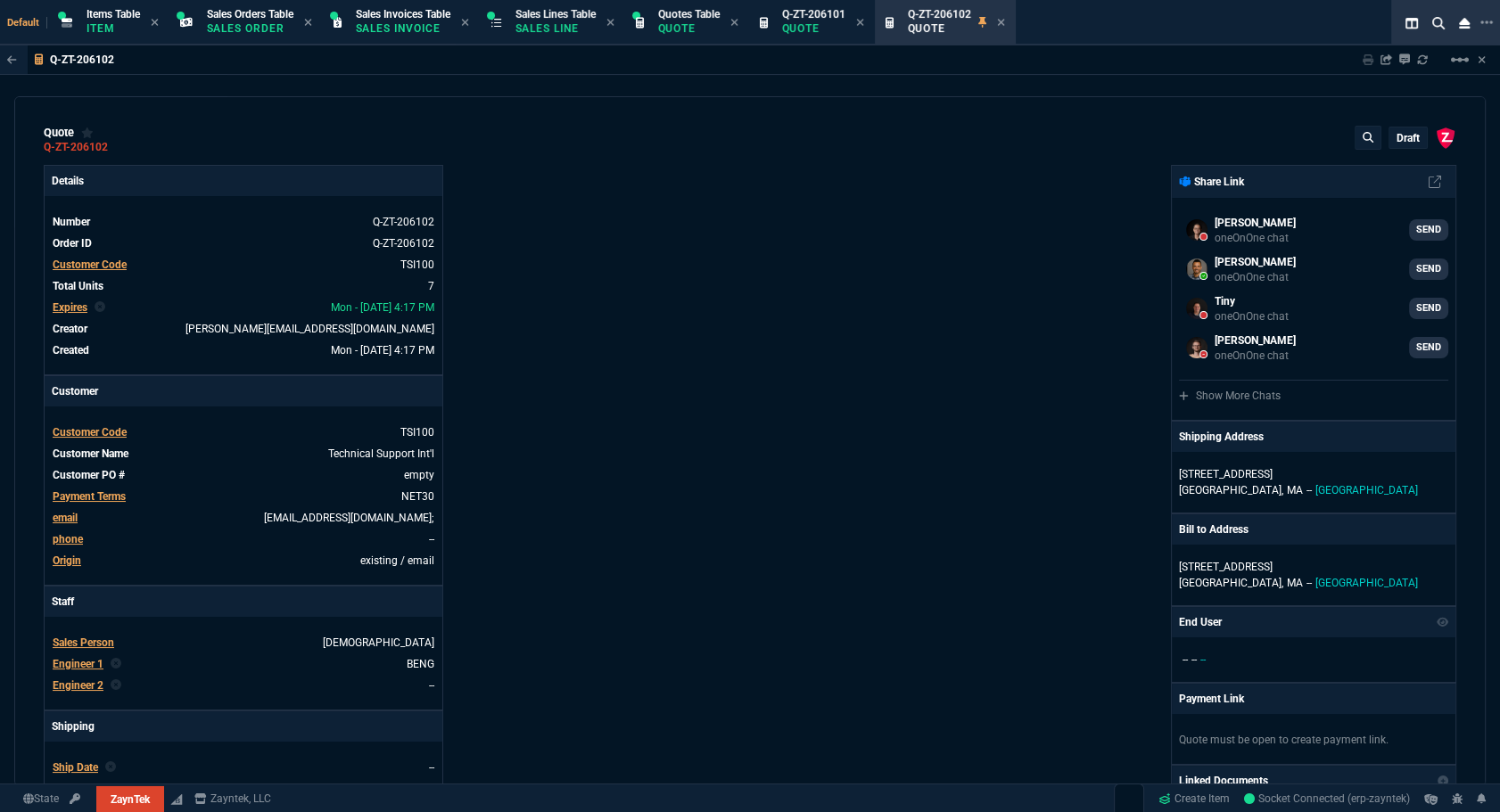
click at [1402, 146] on div "draft" at bounding box center [1408, 137] width 38 height 20
click at [1395, 148] on div "draft" at bounding box center [1408, 137] width 38 height 20
click at [1400, 143] on p "draft" at bounding box center [1407, 137] width 23 height 14
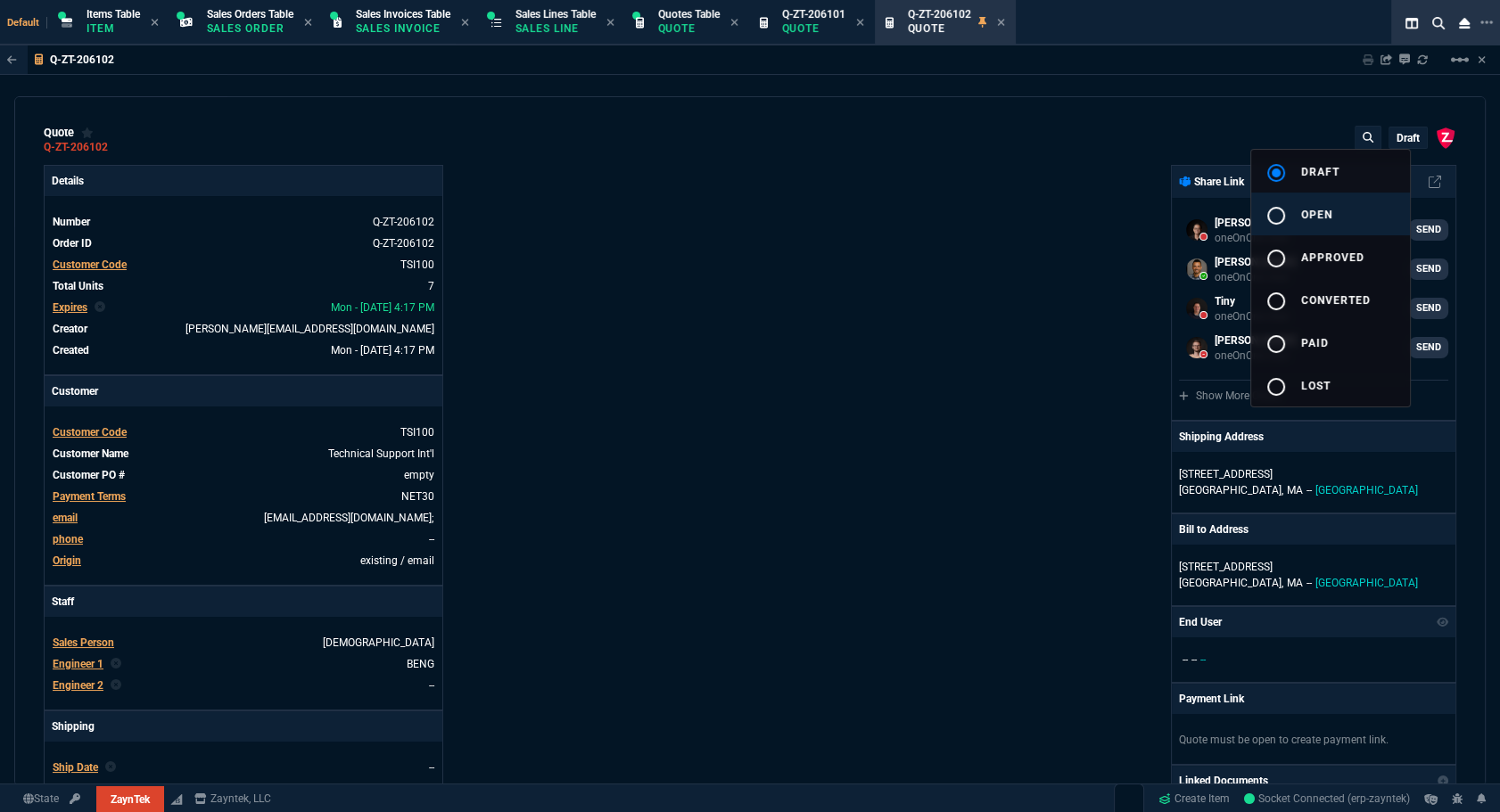
click at [1337, 211] on button "radio_button_unchecked open" at bounding box center [1330, 214] width 159 height 42
click at [1020, 246] on div at bounding box center [750, 406] width 1500 height 812
type input "44"
type input "20"
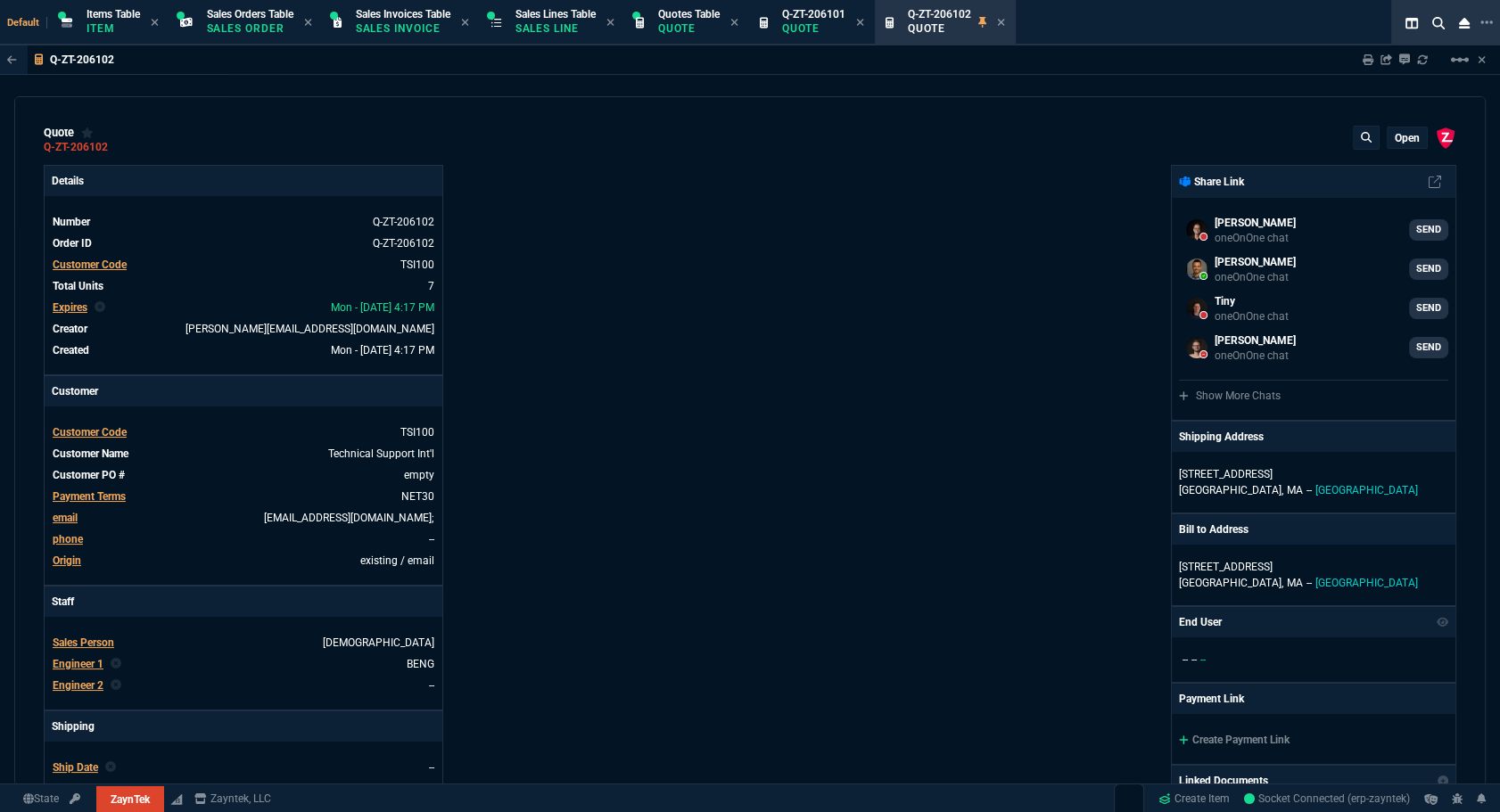
type input "100"
click at [1363, 58] on icon at bounding box center [1368, 60] width 11 height 11
type input "44"
type input "20"
type input "100"
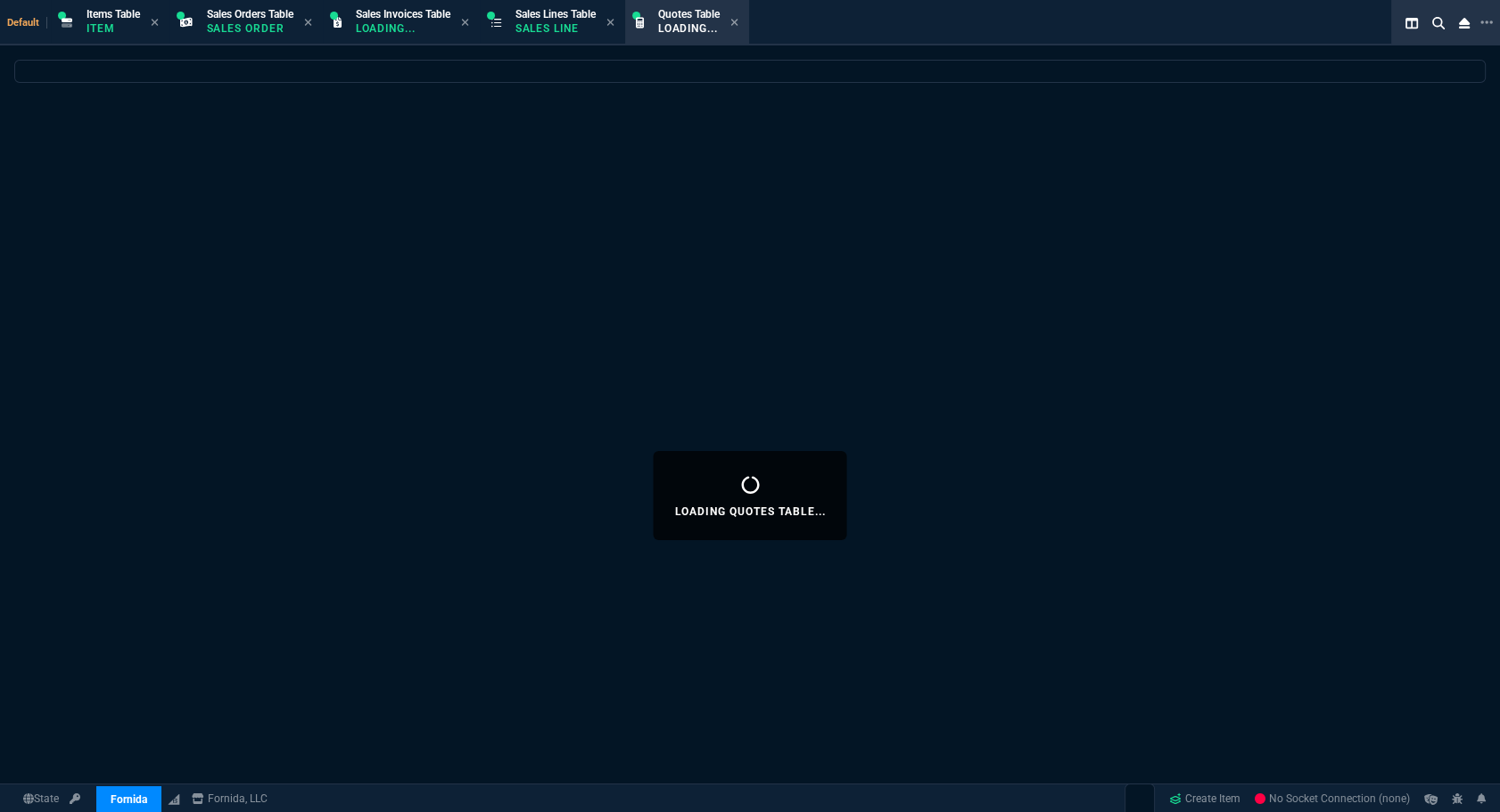
select select "12: [PERSON_NAME]"
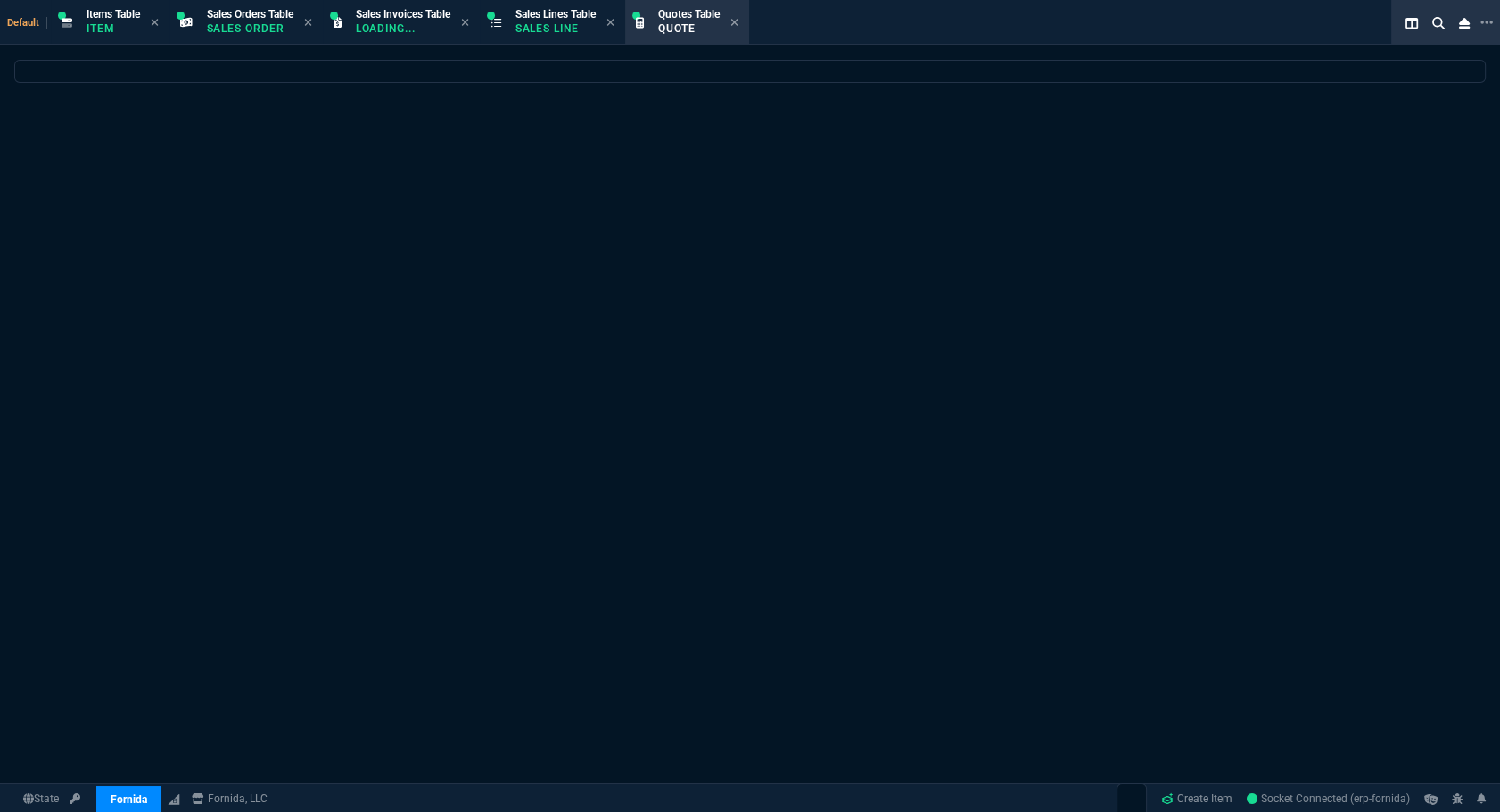
select select
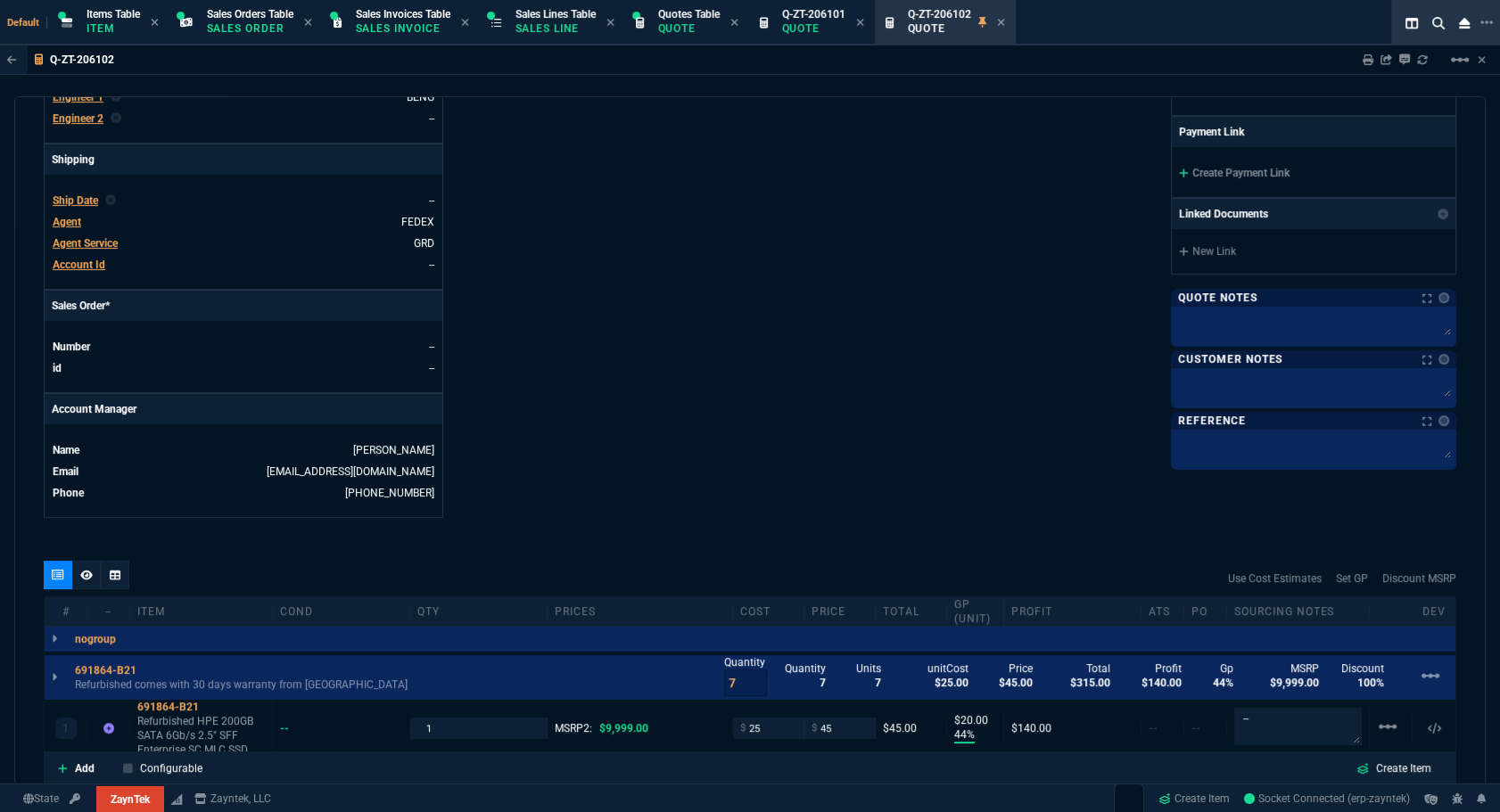
scroll to position [839, 0]
